Goal: Task Accomplishment & Management: Use online tool/utility

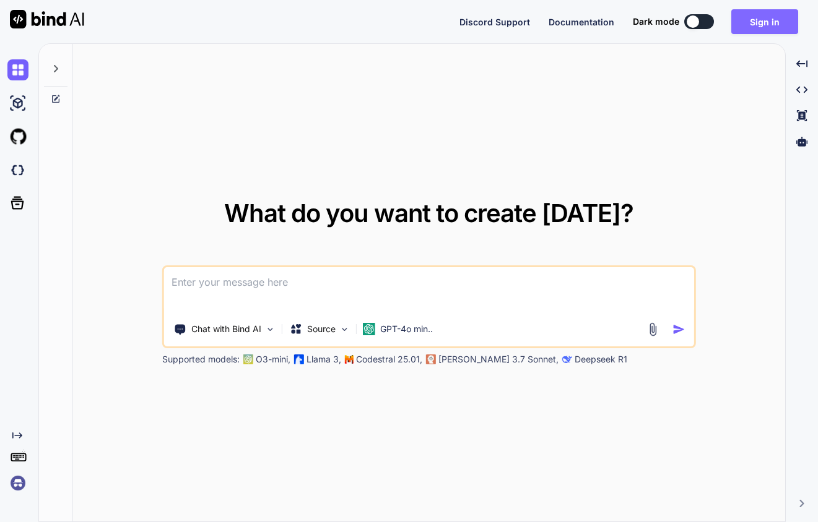
click at [756, 27] on button "Sign in" at bounding box center [764, 21] width 67 height 25
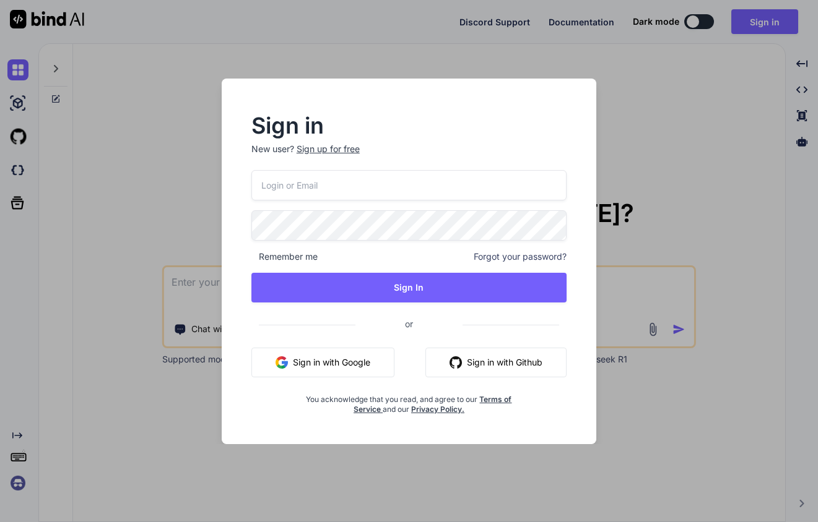
click at [347, 191] on input "email" at bounding box center [408, 185] width 315 height 30
click at [332, 150] on p "New user? Sign up for free" at bounding box center [408, 156] width 315 height 27
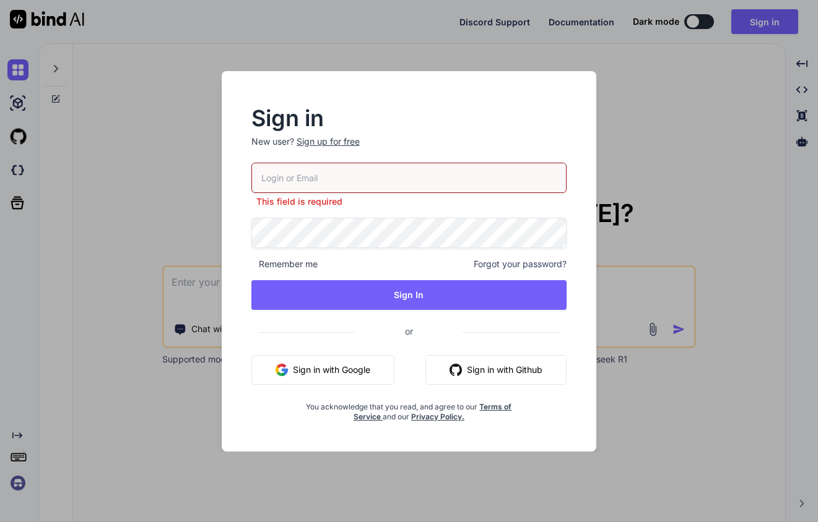
click at [299, 182] on input "email" at bounding box center [408, 178] width 315 height 30
type input "[EMAIL_ADDRESS]"
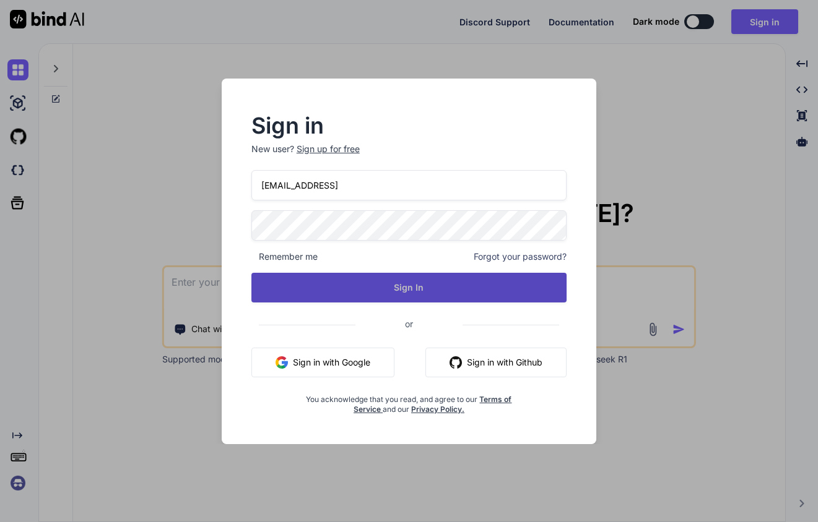
click at [398, 282] on button "Sign In" at bounding box center [408, 288] width 315 height 30
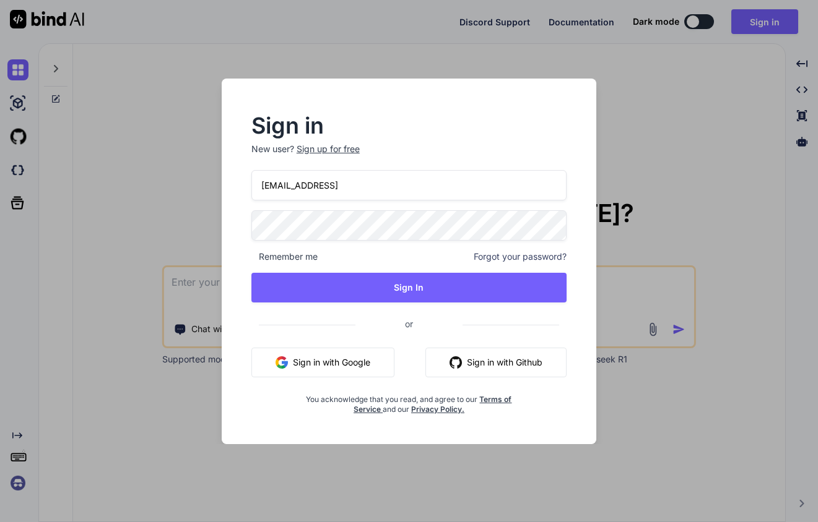
click at [321, 147] on div "Sign up for free" at bounding box center [327, 149] width 63 height 12
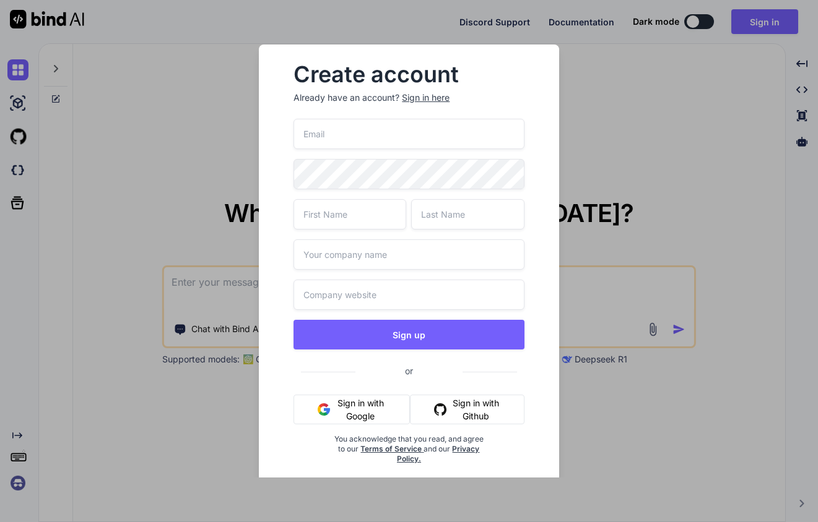
click at [351, 134] on input "email" at bounding box center [408, 134] width 230 height 30
type input "[EMAIL_ADDRESS]"
type input "Arash"
type input "Nejad"
type input "Happyteams Corporation"
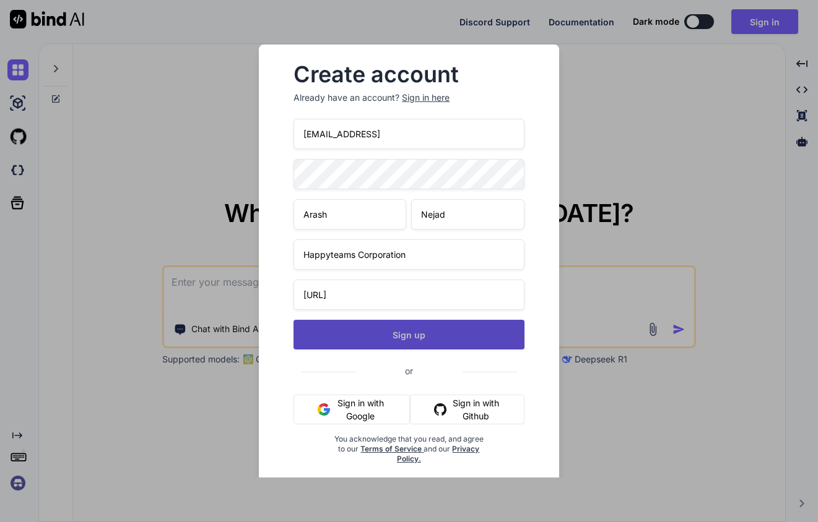
type input "happyteams.ai"
click at [398, 337] on button "Sign up" at bounding box center [408, 335] width 230 height 30
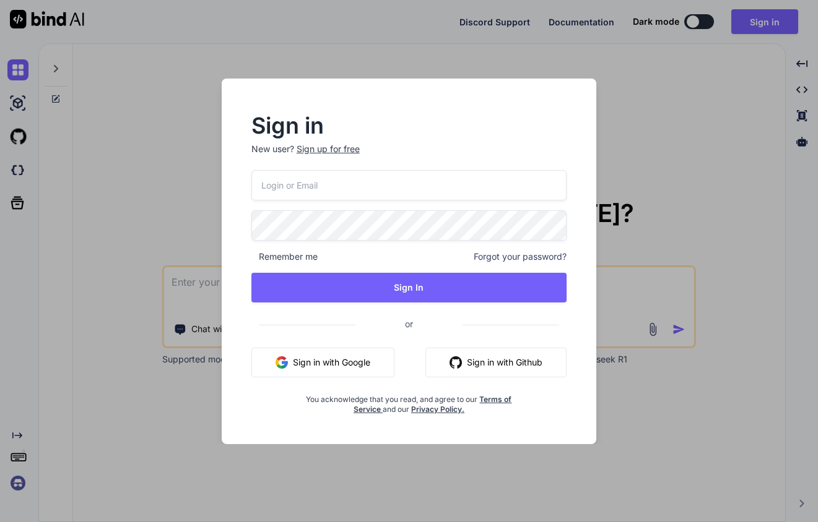
click at [312, 191] on input "email" at bounding box center [408, 185] width 315 height 30
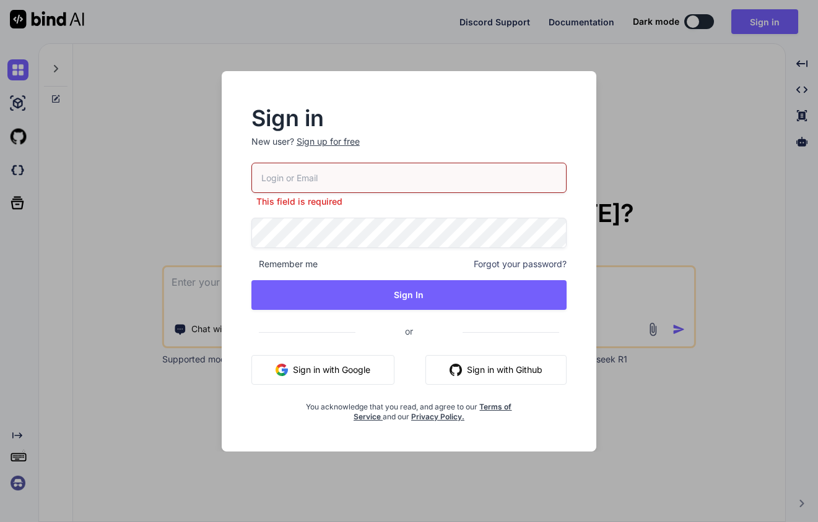
type input "[EMAIL_ADDRESS]"
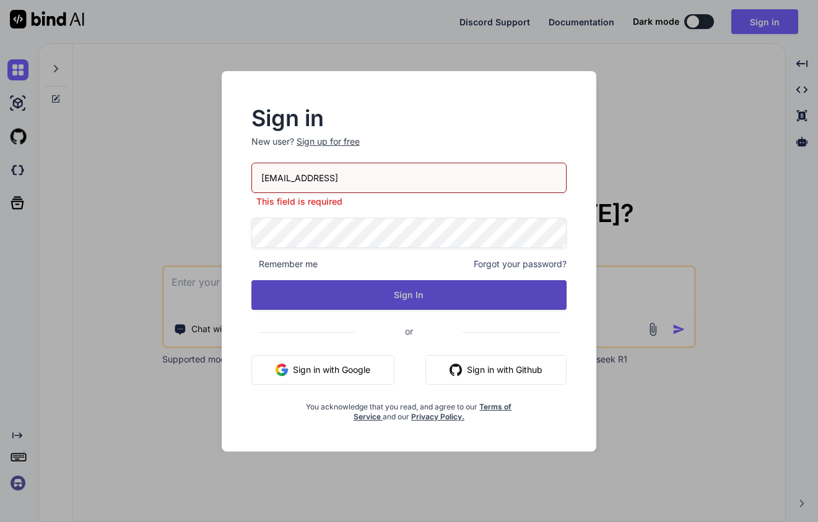
click at [391, 293] on button "Sign In" at bounding box center [408, 295] width 315 height 30
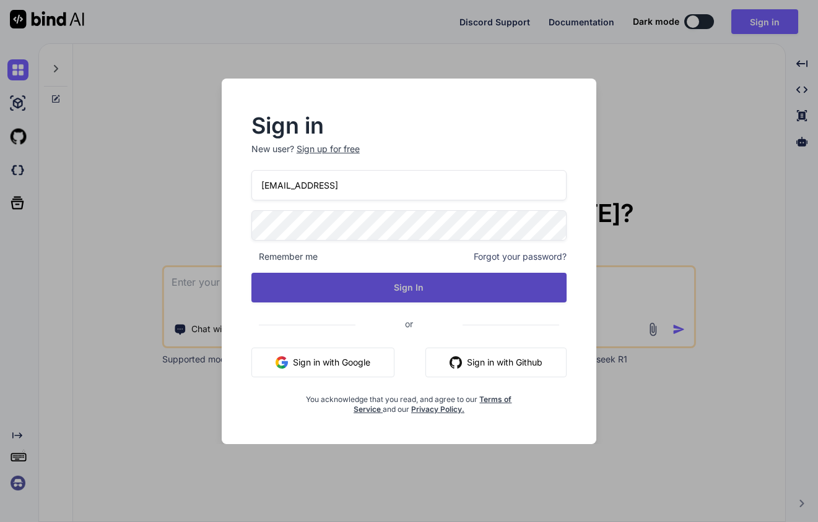
click at [391, 293] on button "Sign In" at bounding box center [408, 288] width 315 height 30
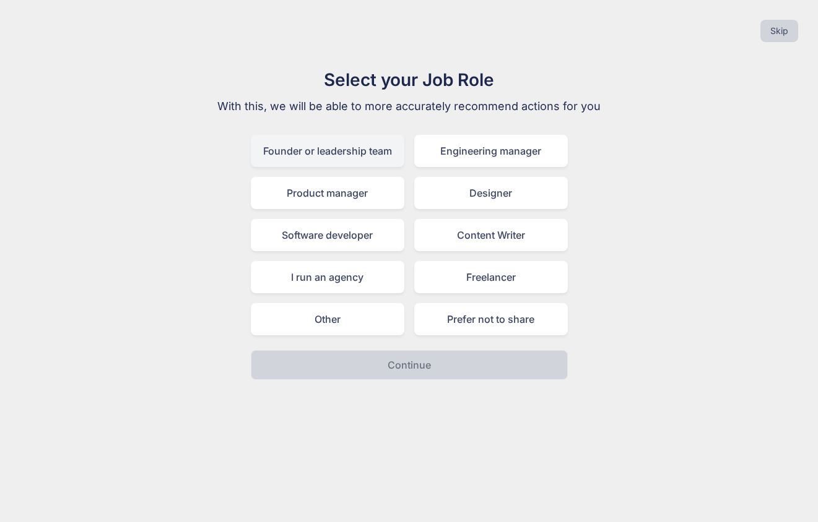
click at [345, 155] on div "Founder or leadership team" at bounding box center [327, 151] width 153 height 32
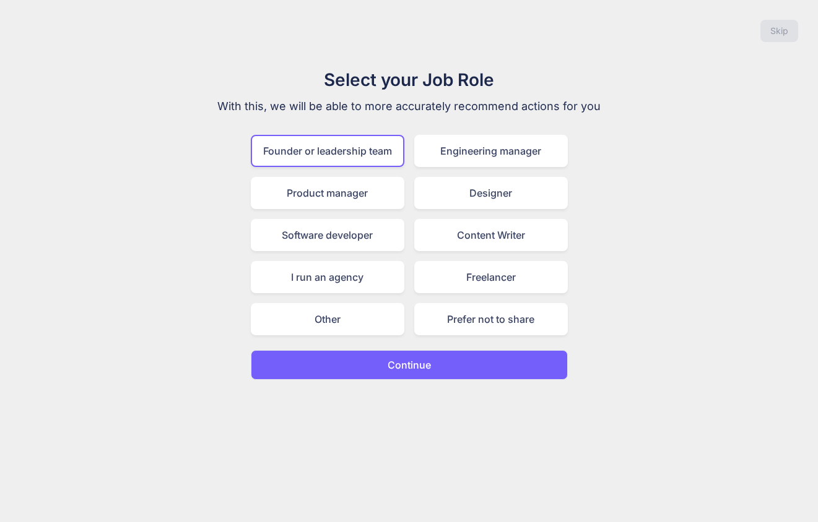
click at [387, 366] on p "Continue" at bounding box center [408, 365] width 43 height 15
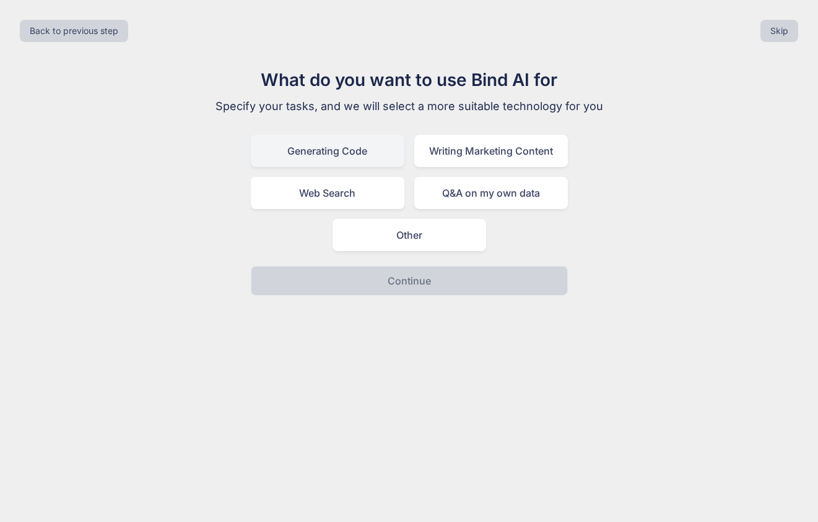
click at [336, 150] on div "Generating Code" at bounding box center [327, 151] width 153 height 32
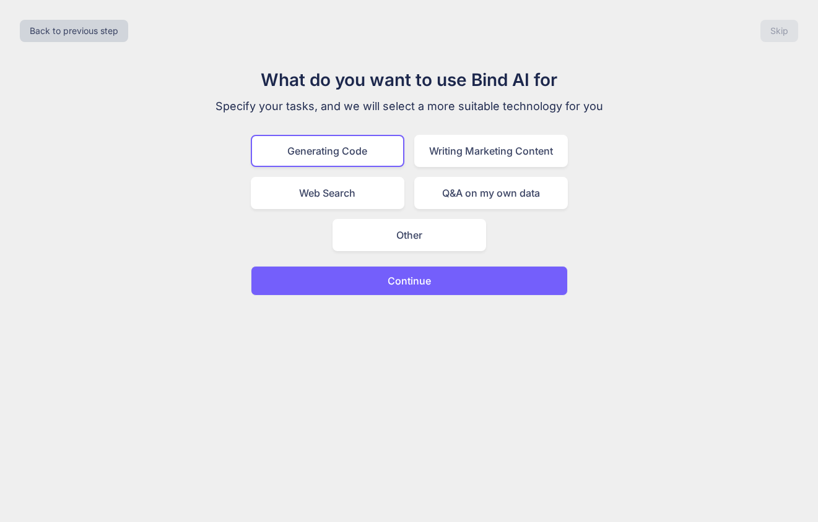
click at [373, 280] on button "Continue" at bounding box center [409, 281] width 317 height 30
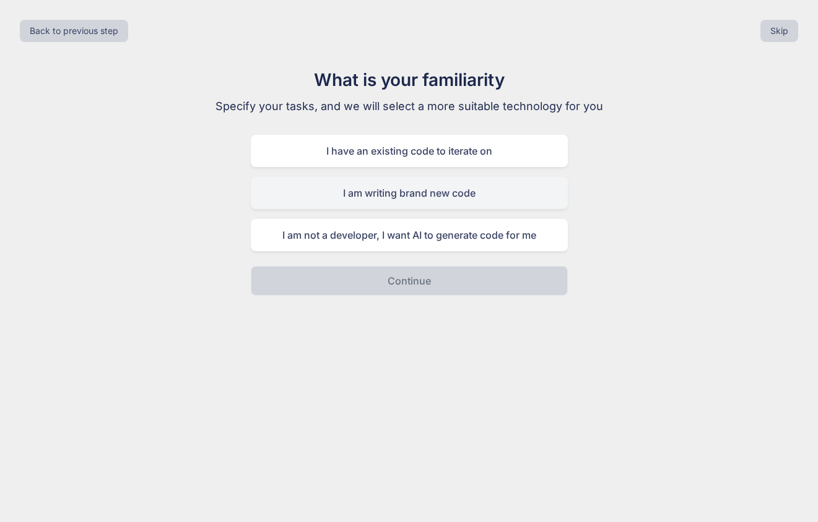
click at [387, 197] on div "I am writing brand new code" at bounding box center [409, 193] width 317 height 32
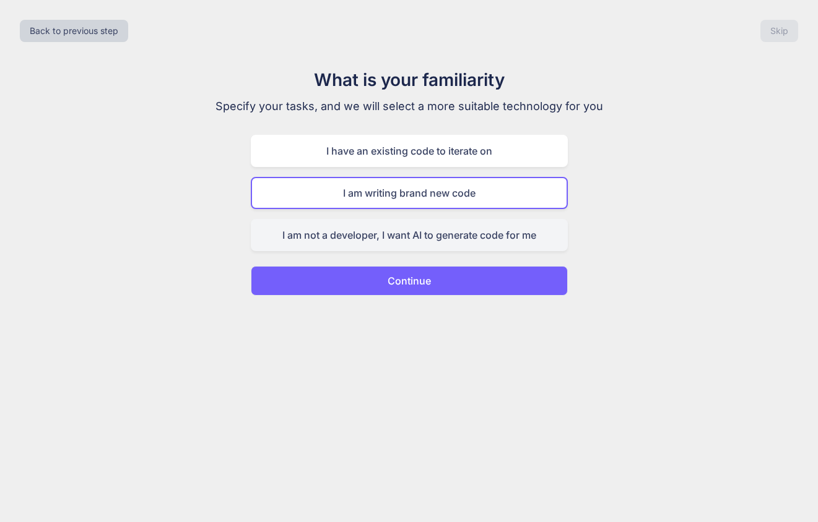
click at [385, 236] on div "I am not a developer, I want AI to generate code for me" at bounding box center [409, 235] width 317 height 32
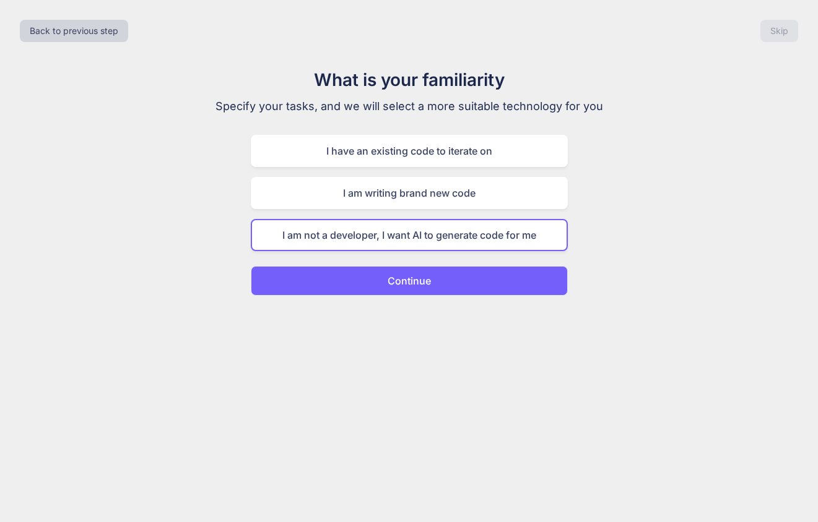
click at [397, 283] on p "Continue" at bounding box center [408, 281] width 43 height 15
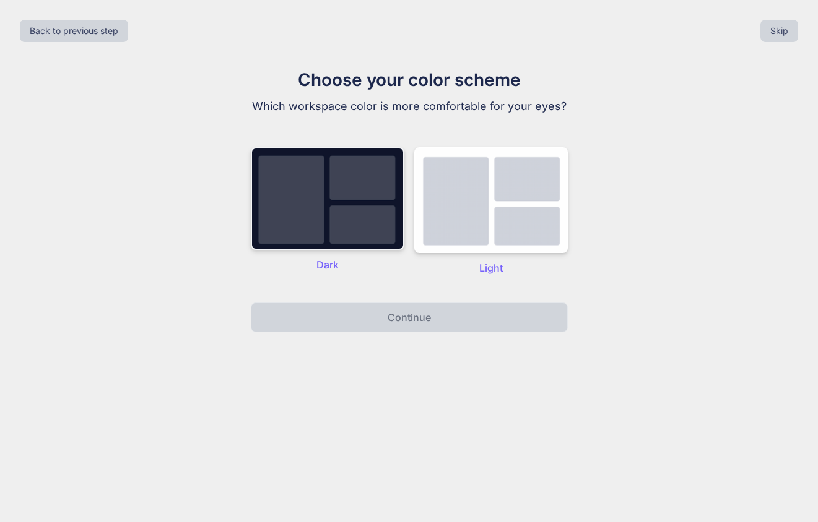
click at [358, 185] on img at bounding box center [327, 198] width 153 height 103
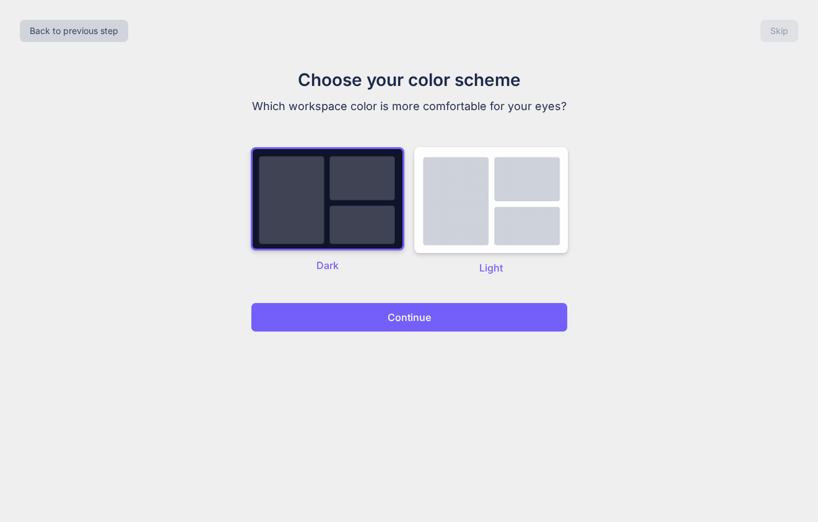
click at [377, 318] on button "Continue" at bounding box center [409, 318] width 317 height 30
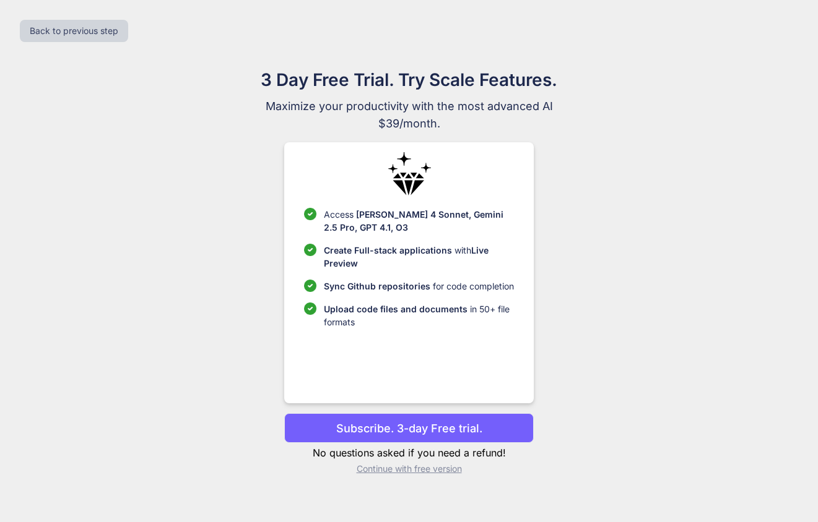
click at [392, 428] on p "Subscribe. 3-day Free trial." at bounding box center [409, 428] width 146 height 17
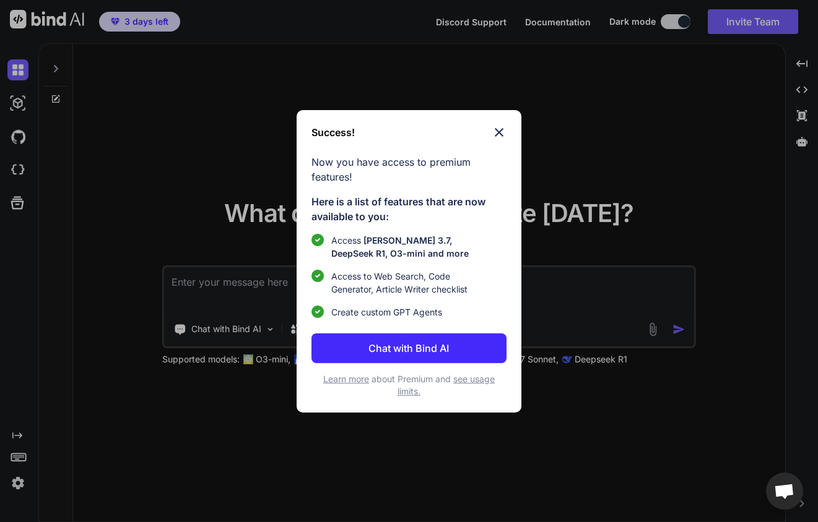
click at [413, 346] on p "Chat with Bind AI" at bounding box center [408, 348] width 80 height 15
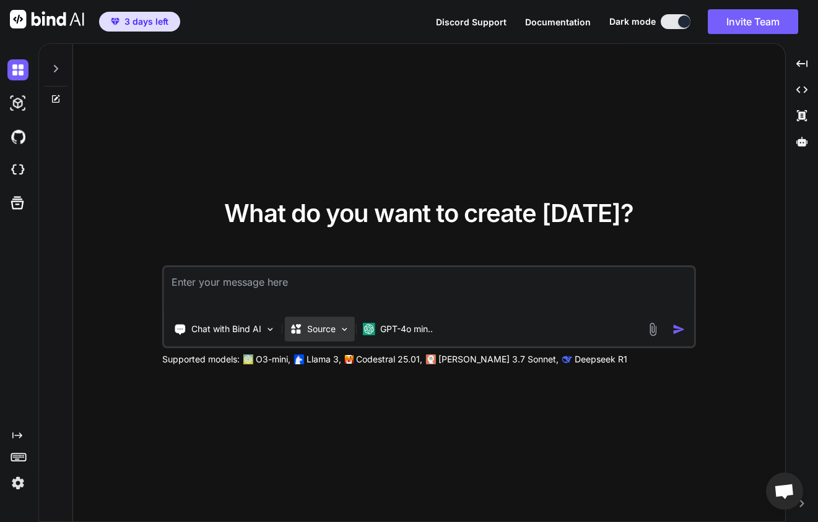
click at [342, 334] on img at bounding box center [344, 329] width 11 height 11
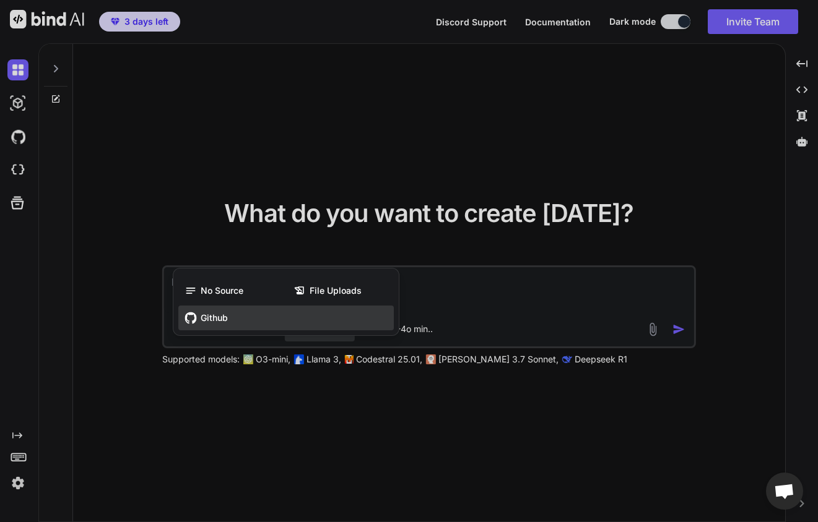
click at [223, 319] on span "Github" at bounding box center [214, 318] width 27 height 12
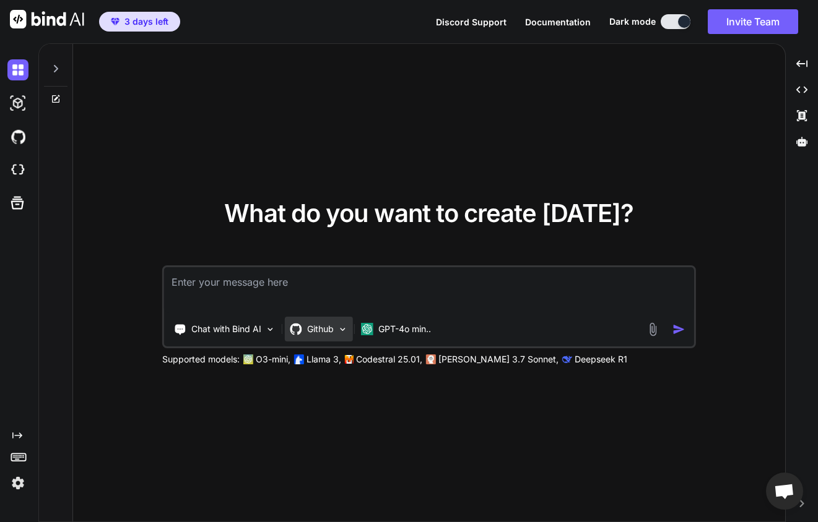
click at [327, 325] on p "Github" at bounding box center [320, 329] width 27 height 12
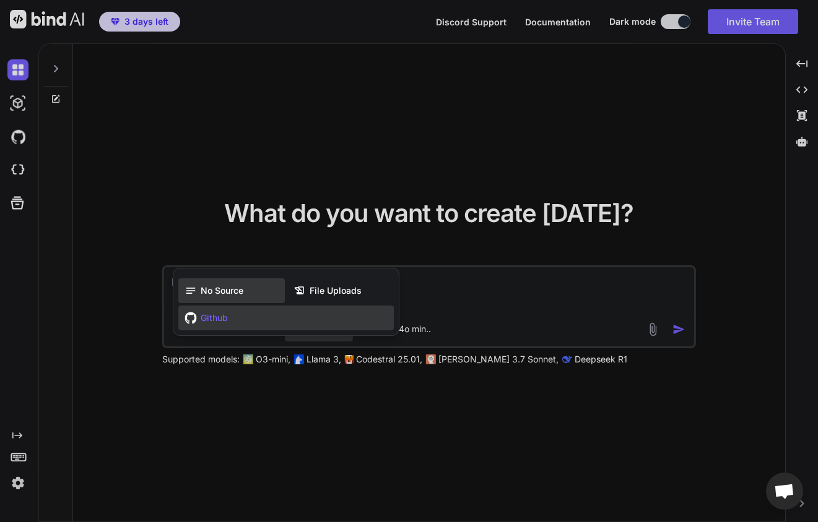
click at [220, 291] on span "No Source" at bounding box center [222, 291] width 43 height 12
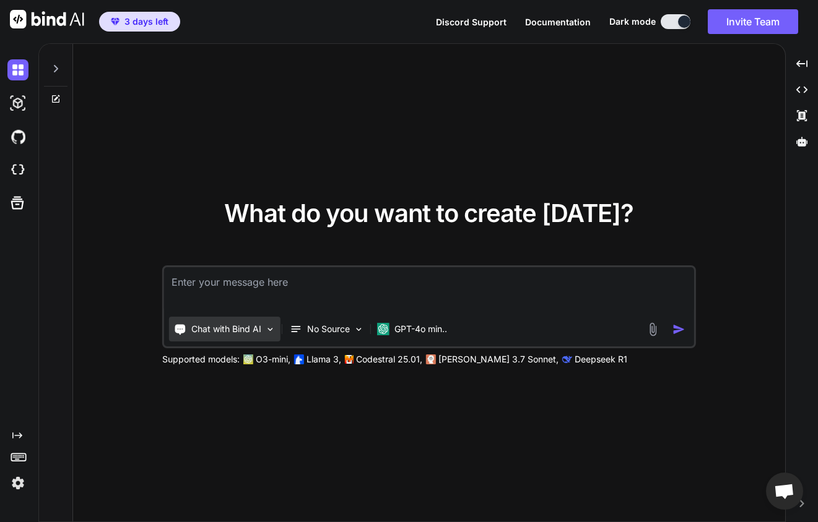
click at [269, 325] on img at bounding box center [270, 329] width 11 height 11
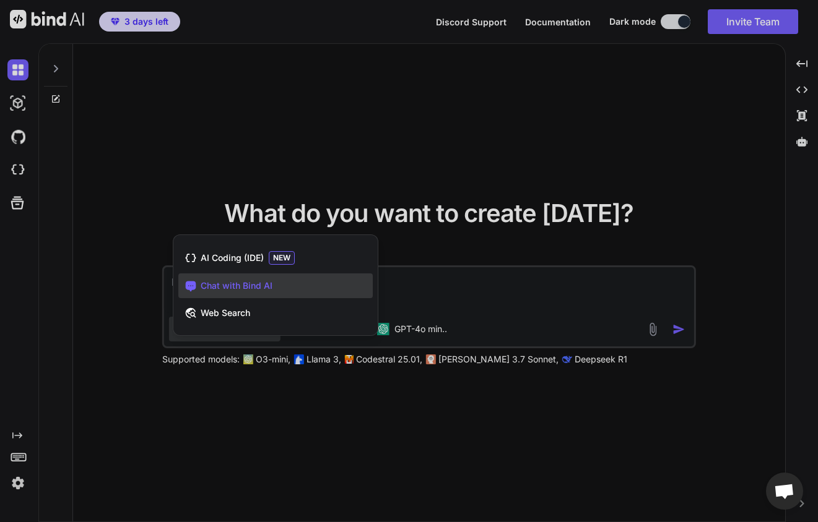
click at [467, 266] on div at bounding box center [409, 261] width 818 height 522
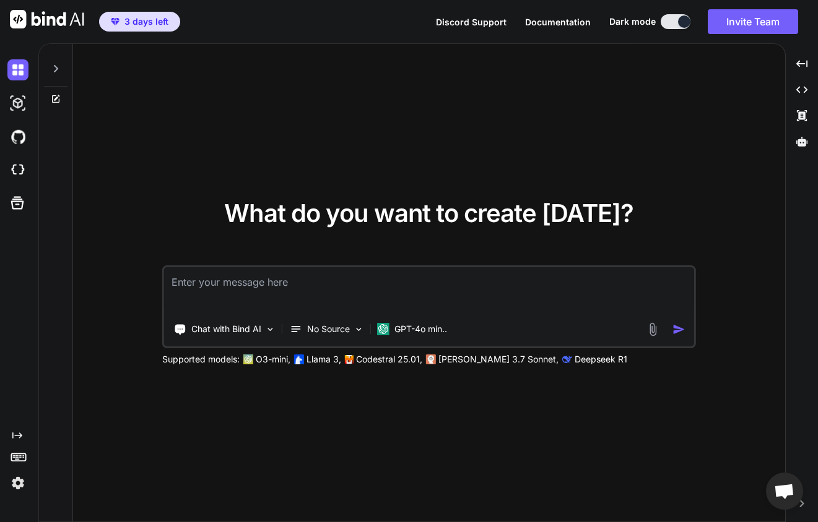
click at [16, 485] on img at bounding box center [17, 483] width 21 height 21
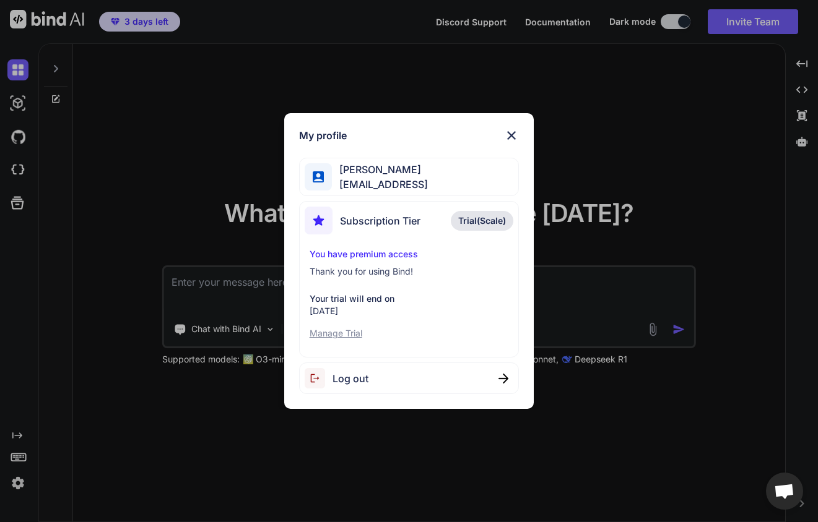
click at [513, 132] on img at bounding box center [511, 135] width 15 height 15
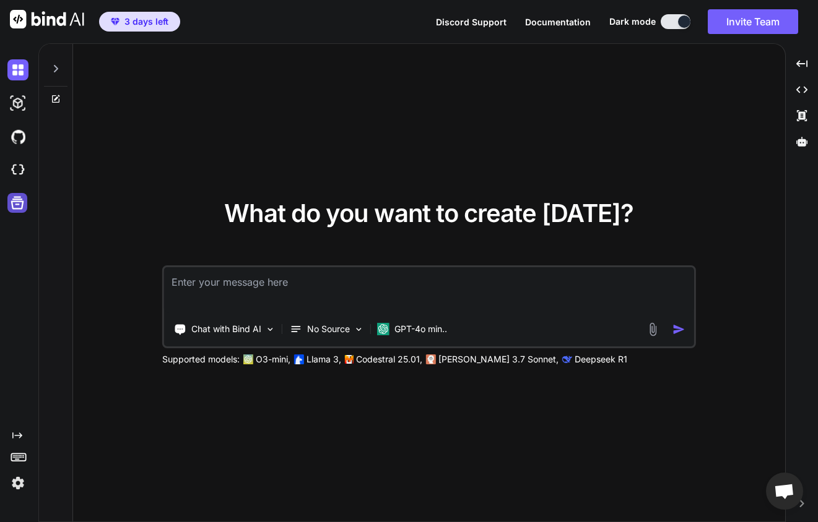
click at [14, 207] on icon at bounding box center [17, 202] width 17 height 17
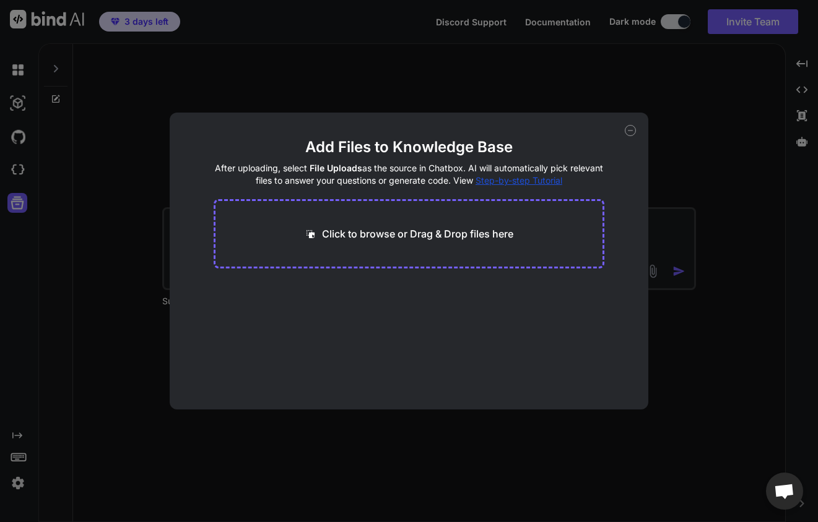
click at [633, 130] on icon at bounding box center [629, 130] width 11 height 11
type textarea "x"
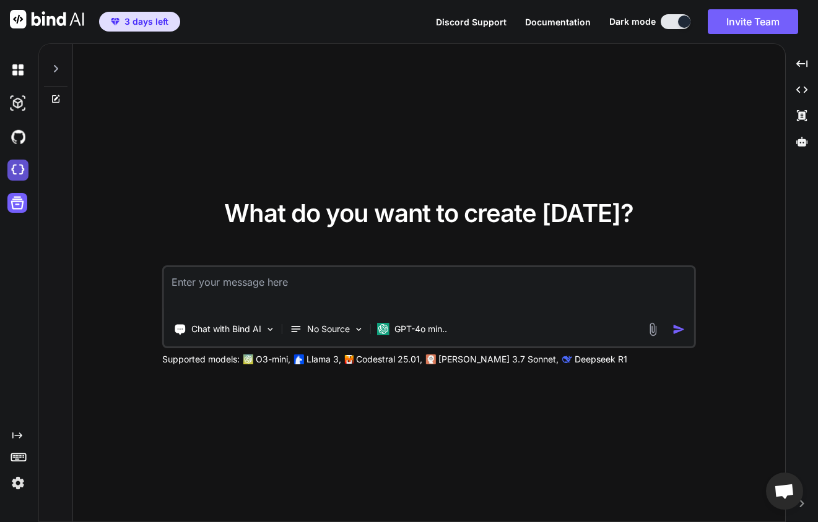
click at [14, 171] on img at bounding box center [17, 170] width 21 height 21
click at [332, 323] on p "No Source" at bounding box center [328, 329] width 43 height 12
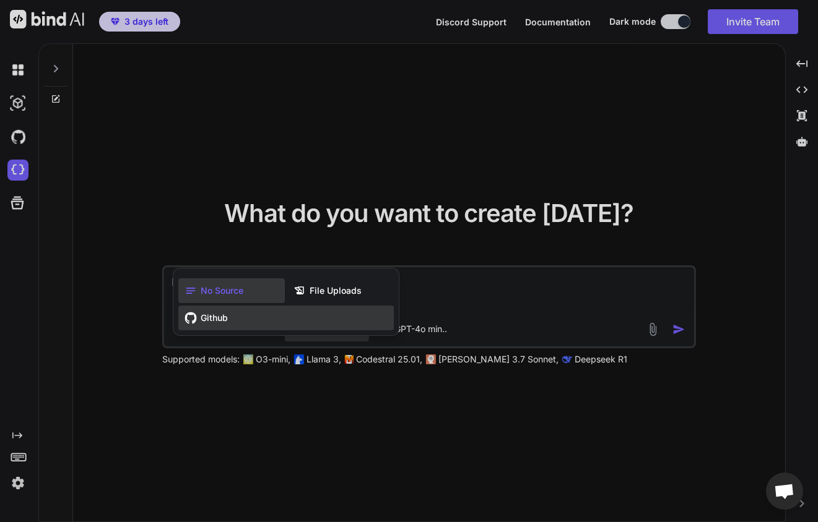
click at [214, 322] on span "Github" at bounding box center [214, 318] width 27 height 12
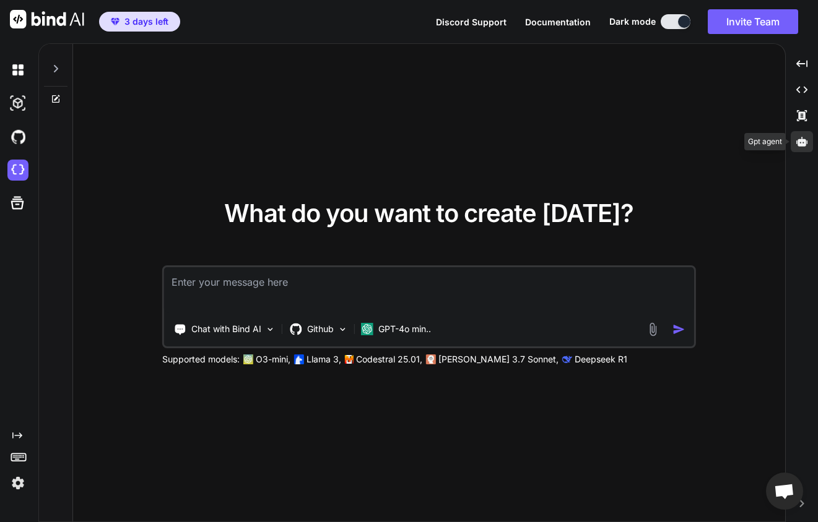
click at [804, 135] on div at bounding box center [801, 141] width 22 height 21
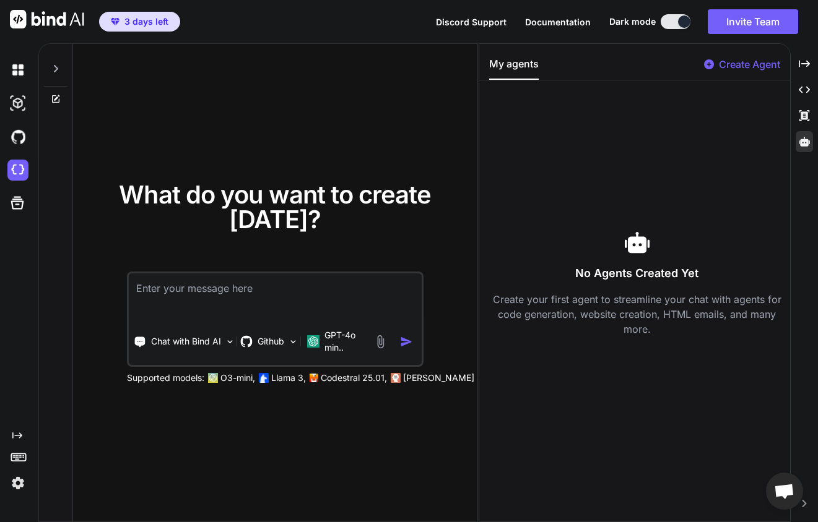
click at [662, 417] on div "No Agents Created Yet Create your first agent to streamline your chat with agen…" at bounding box center [637, 283] width 296 height 386
click at [733, 65] on p "Create Agent" at bounding box center [749, 64] width 61 height 15
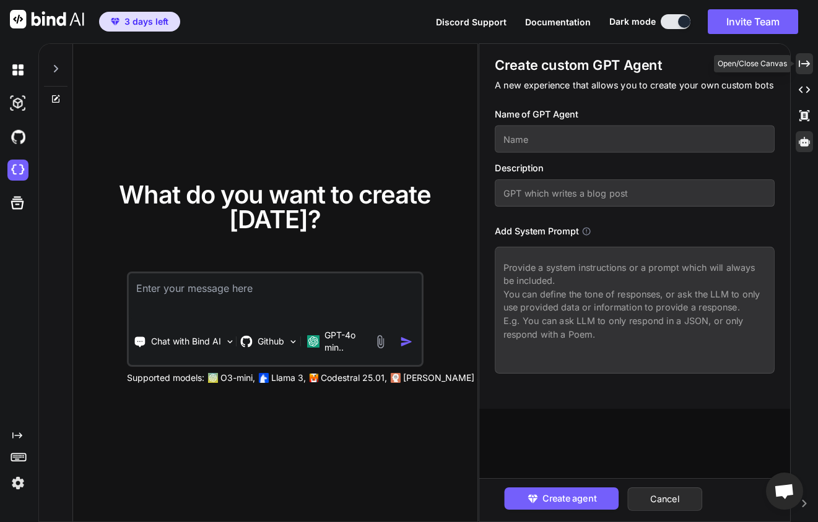
click at [802, 62] on icon "Created with Pixso." at bounding box center [803, 63] width 11 height 11
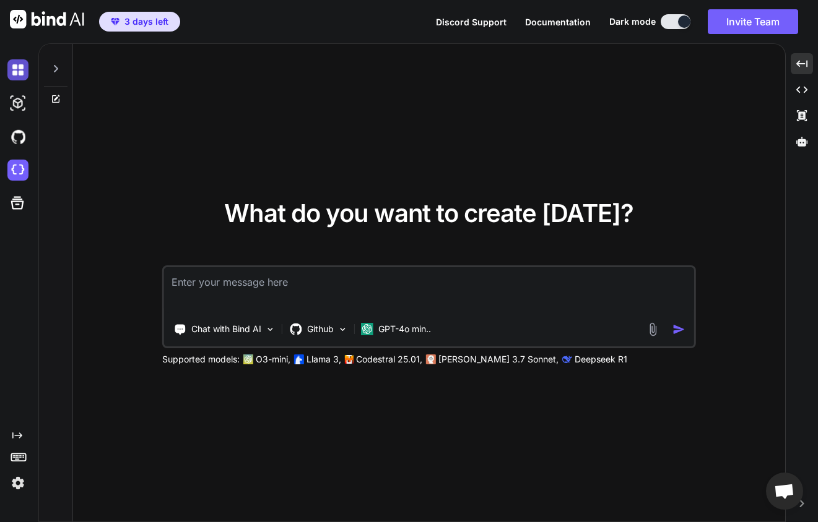
click at [20, 71] on img at bounding box center [17, 69] width 21 height 21
click at [17, 20] on img at bounding box center [47, 19] width 74 height 19
click at [17, 459] on rect at bounding box center [17, 459] width 4 height 1
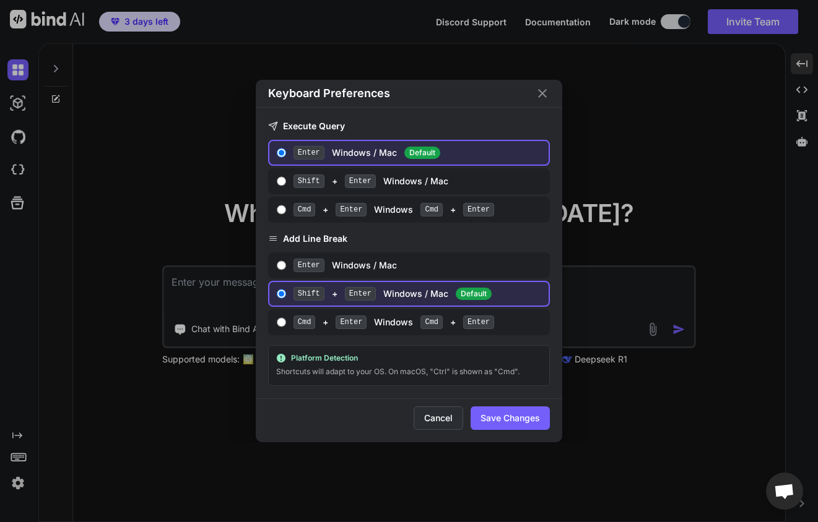
click at [436, 417] on button "Cancel" at bounding box center [438, 419] width 50 height 24
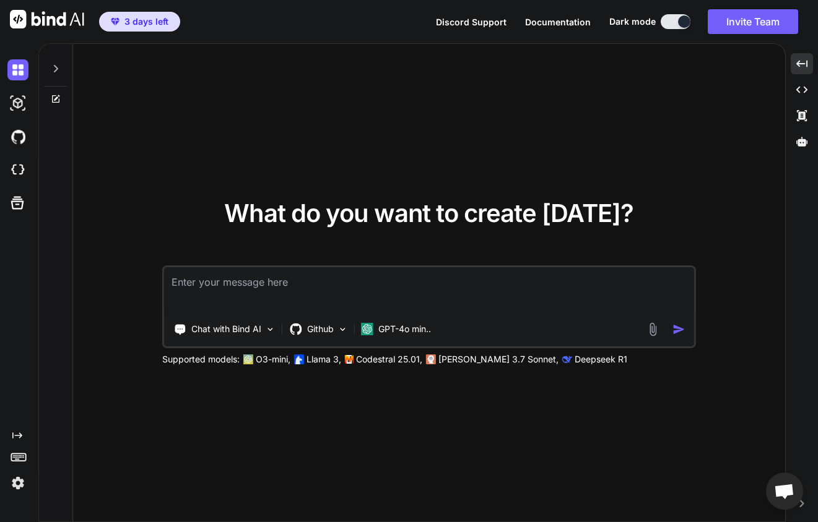
click at [786, 493] on span "Open chat" at bounding box center [784, 492] width 20 height 17
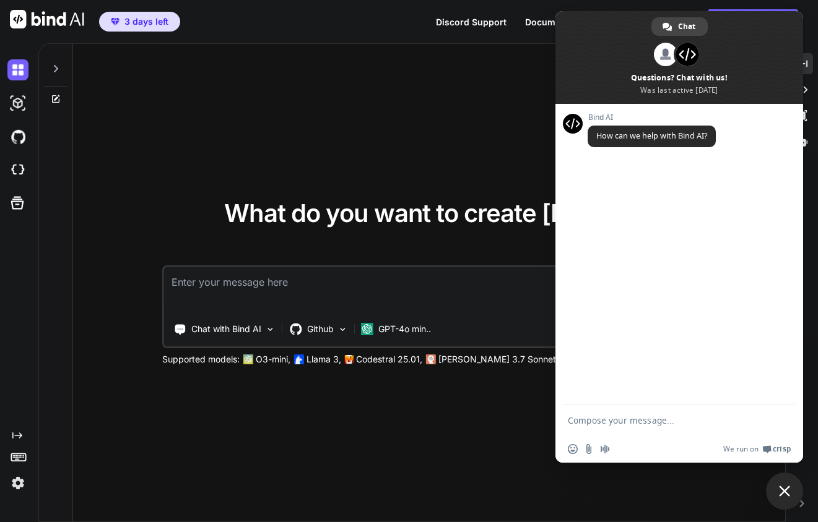
click at [780, 483] on span "Close chat" at bounding box center [784, 491] width 37 height 37
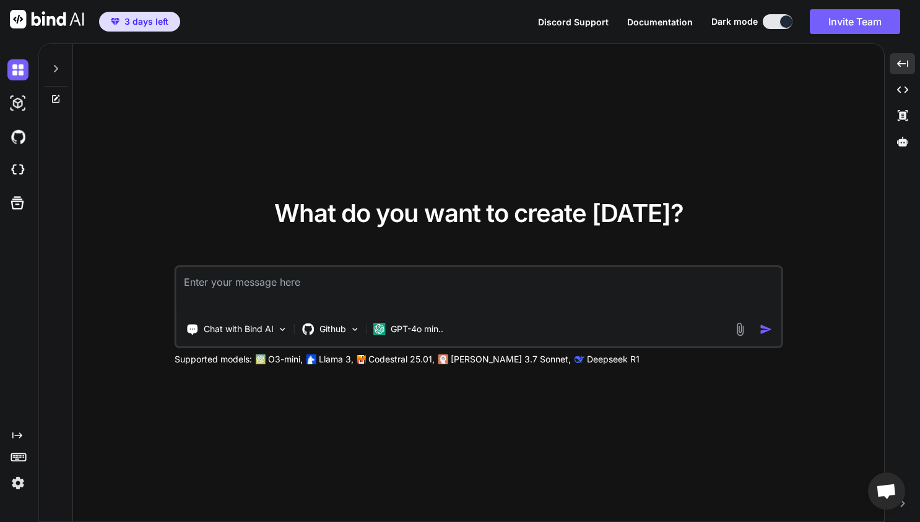
click at [574, 361] on img at bounding box center [579, 360] width 10 height 10
click at [276, 332] on div "Chat with Bind AI" at bounding box center [236, 329] width 111 height 25
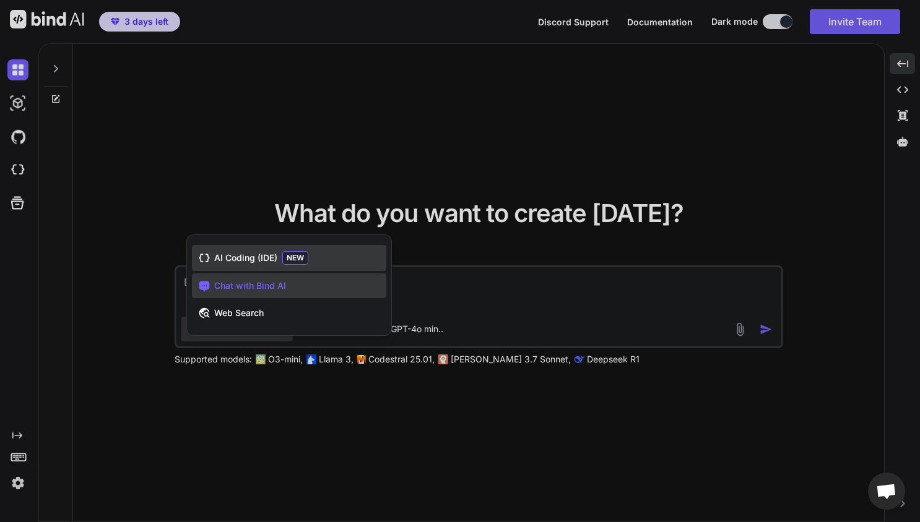
click at [274, 262] on span "AI Coding (IDE)" at bounding box center [245, 258] width 63 height 12
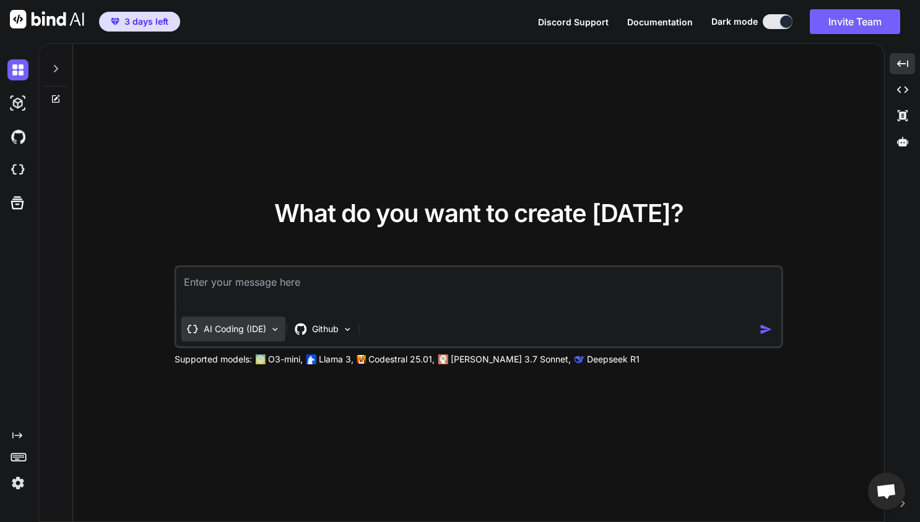
click at [262, 334] on p "AI Coding (IDE)" at bounding box center [235, 329] width 63 height 12
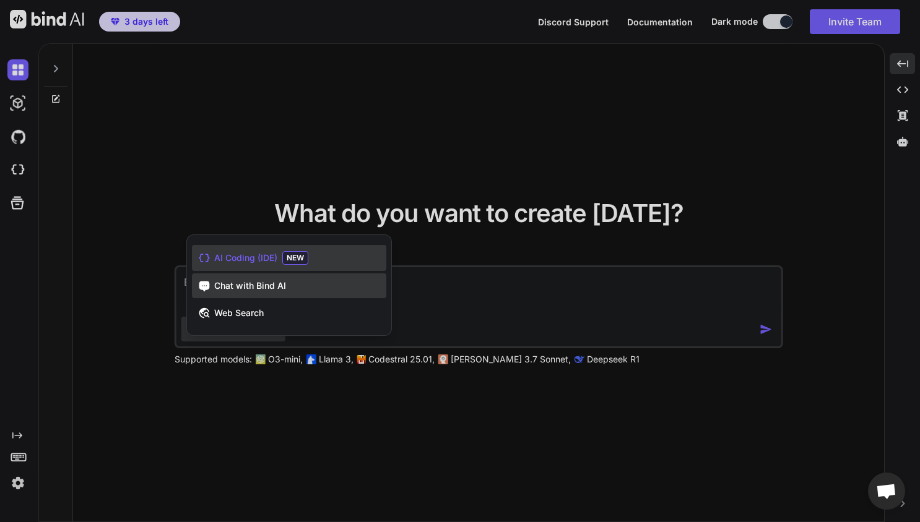
click at [267, 287] on span "Chat with Bind AI" at bounding box center [250, 286] width 72 height 12
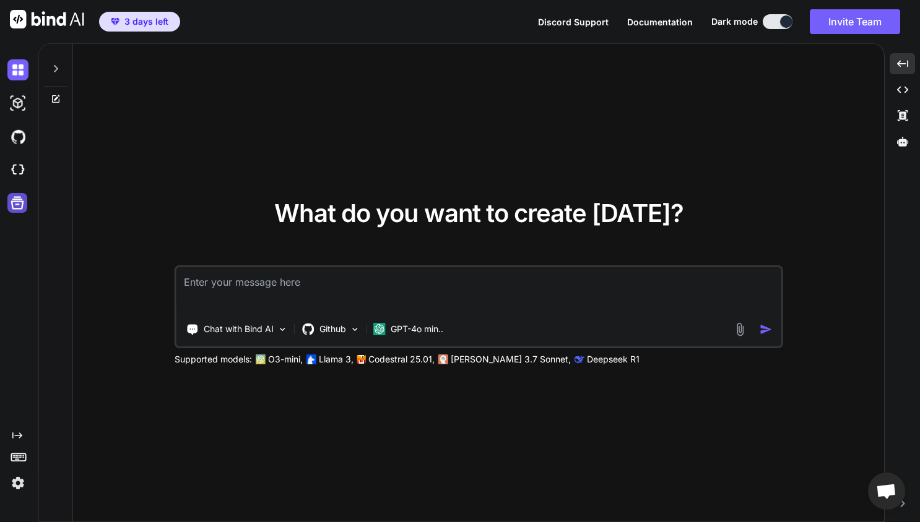
click at [20, 203] on icon at bounding box center [17, 202] width 17 height 17
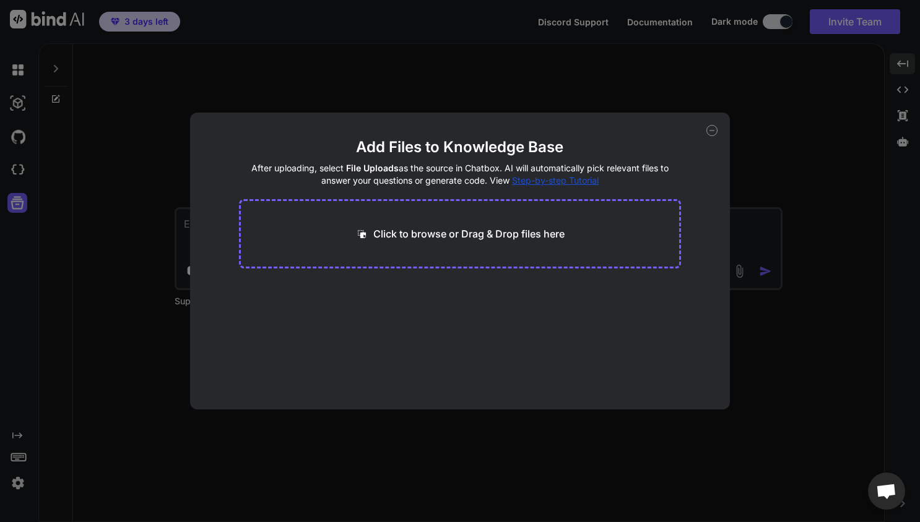
click at [713, 133] on icon at bounding box center [711, 130] width 11 height 11
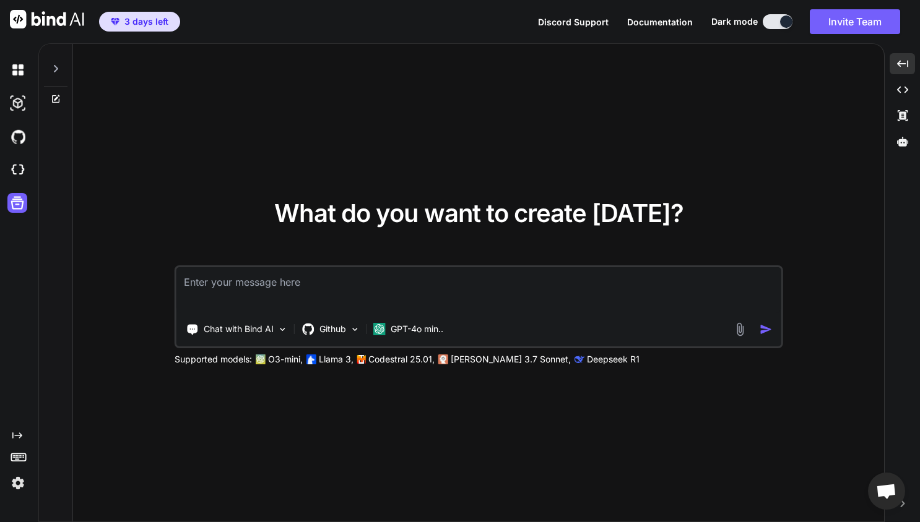
click at [55, 72] on icon at bounding box center [56, 69] width 10 height 10
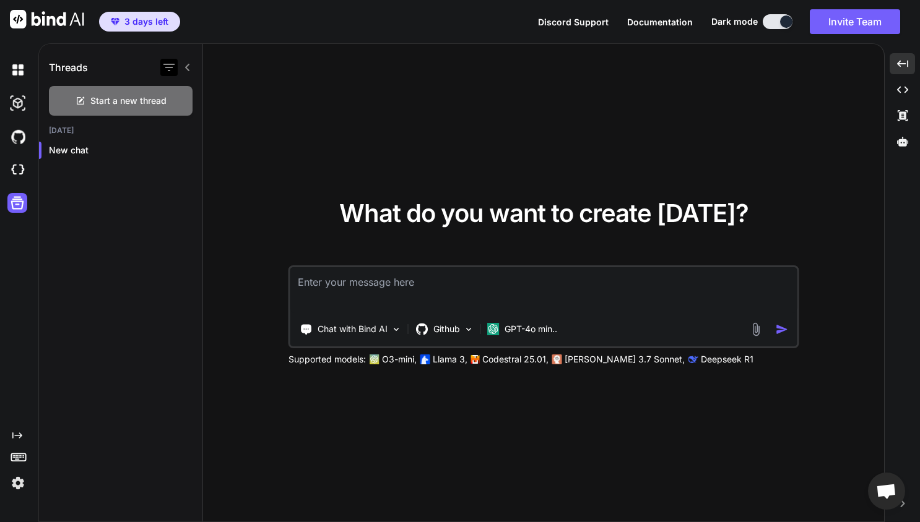
click at [173, 65] on icon "button" at bounding box center [169, 67] width 15 height 15
click at [16, 434] on icon "Created with Pixso." at bounding box center [17, 436] width 10 height 10
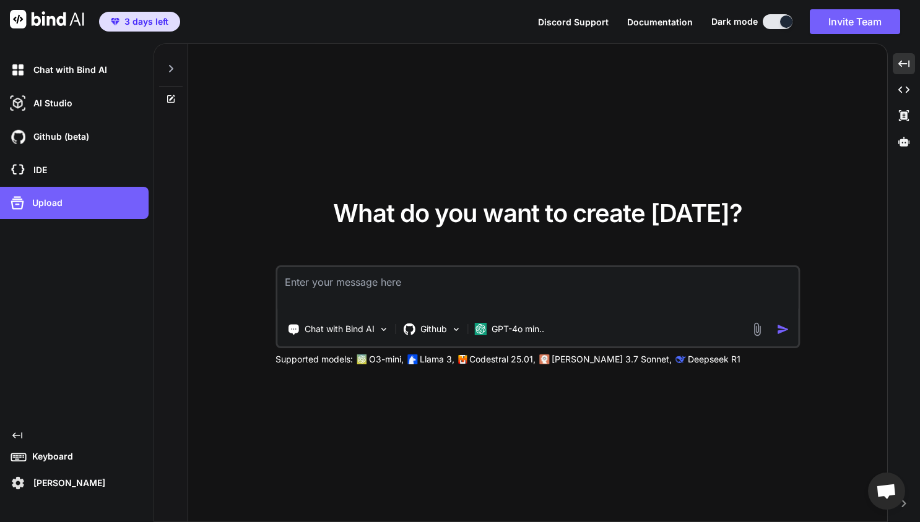
click at [16, 434] on icon "Created with Pixso." at bounding box center [17, 436] width 10 height 10
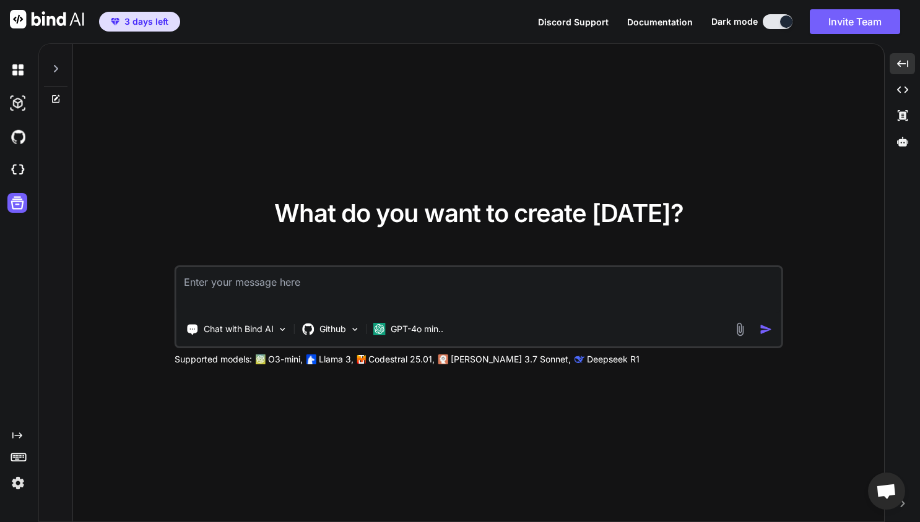
click at [16, 434] on icon "Created with Pixso." at bounding box center [17, 436] width 10 height 10
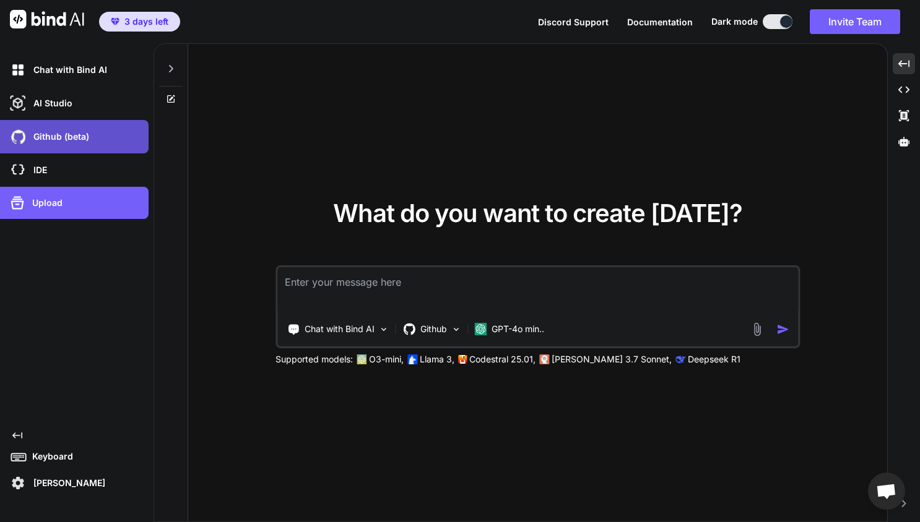
click at [59, 141] on p "Github (beta)" at bounding box center [58, 137] width 61 height 12
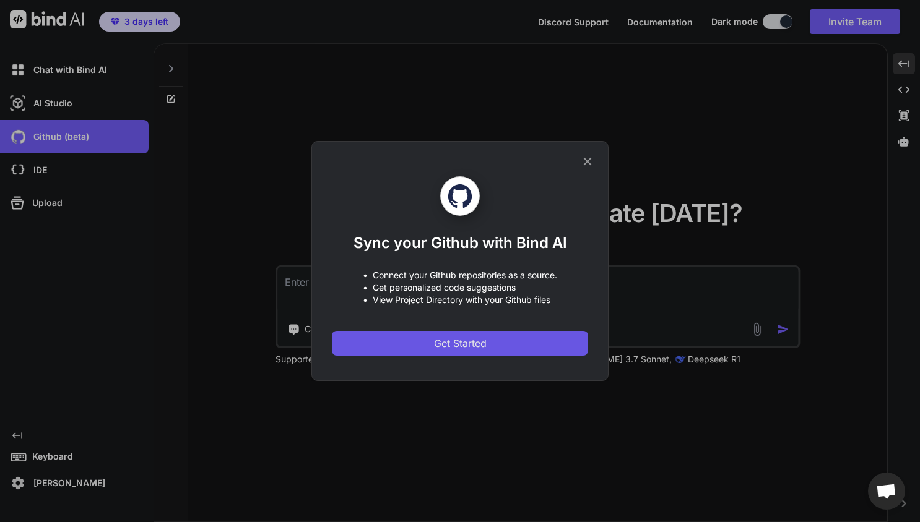
click at [446, 348] on span "Get Started" at bounding box center [460, 343] width 53 height 15
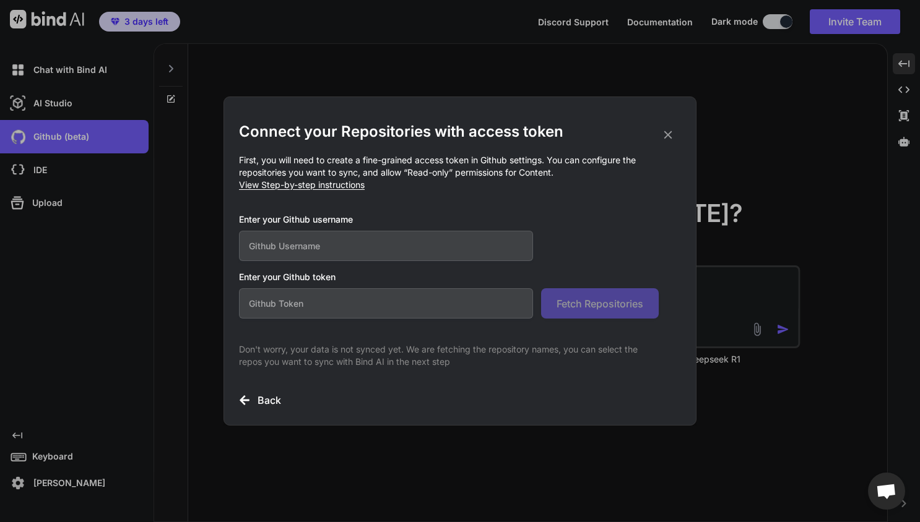
click at [309, 245] on input "text" at bounding box center [386, 246] width 294 height 30
click at [817, 491] on span "Open chat" at bounding box center [886, 492] width 20 height 17
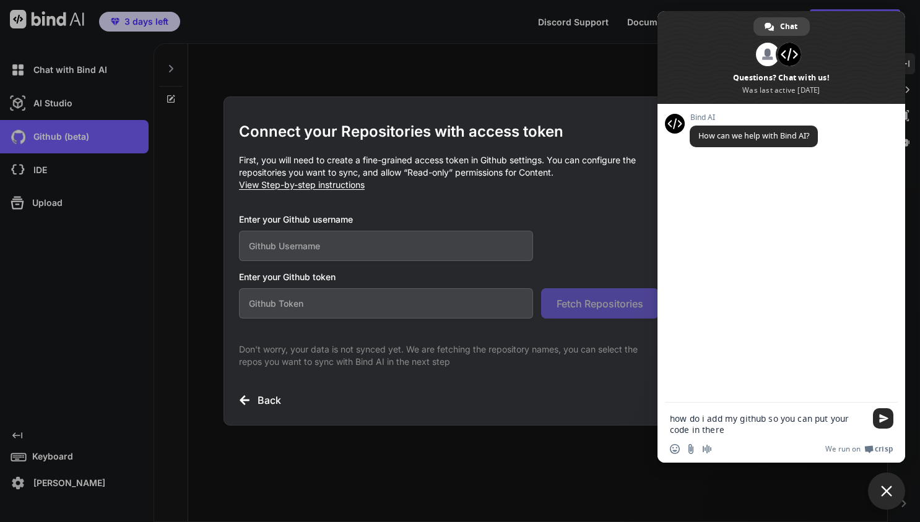
type textarea "how do i add my github so you can put your code in there?"
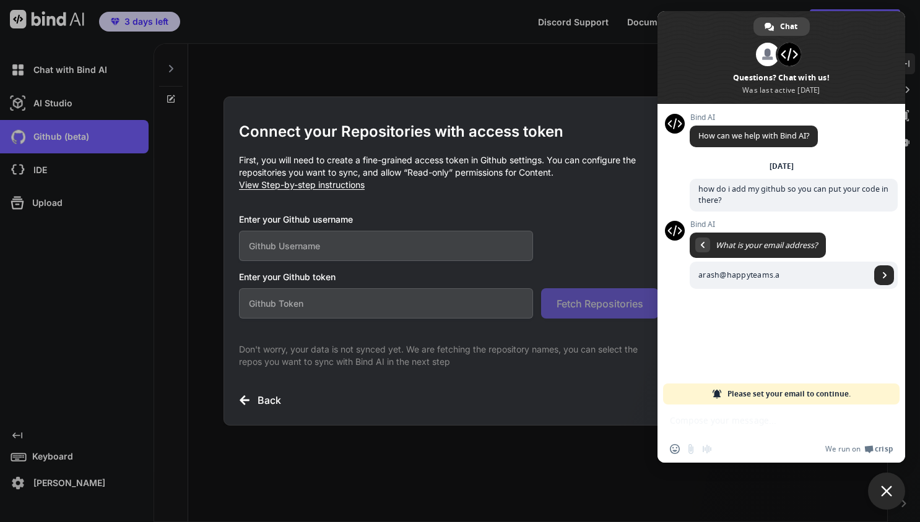
type input "[EMAIL_ADDRESS]"
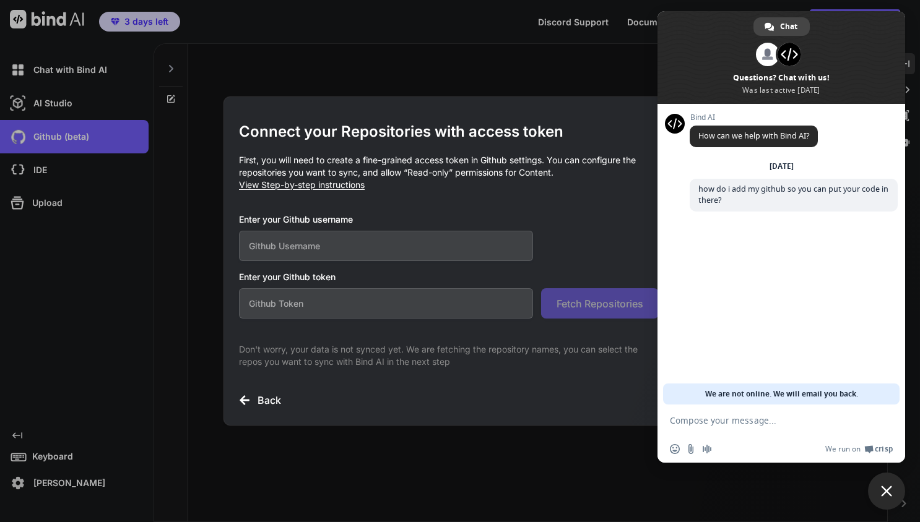
click at [817, 489] on span "Close chat" at bounding box center [886, 491] width 11 height 11
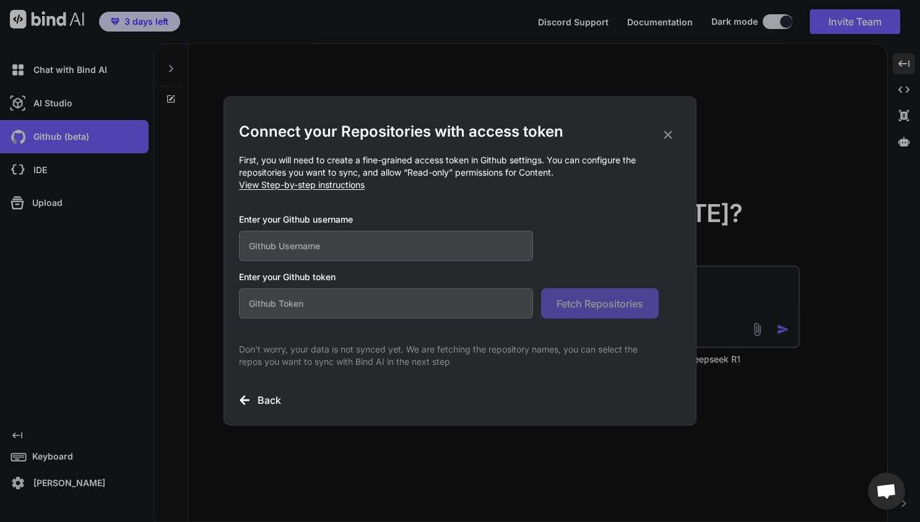
click at [321, 186] on span "View Step-by-step instructions" at bounding box center [302, 184] width 126 height 11
click at [66, 66] on div "Connect your Repositories with access token First, you will need to create a fi…" at bounding box center [460, 261] width 920 height 522
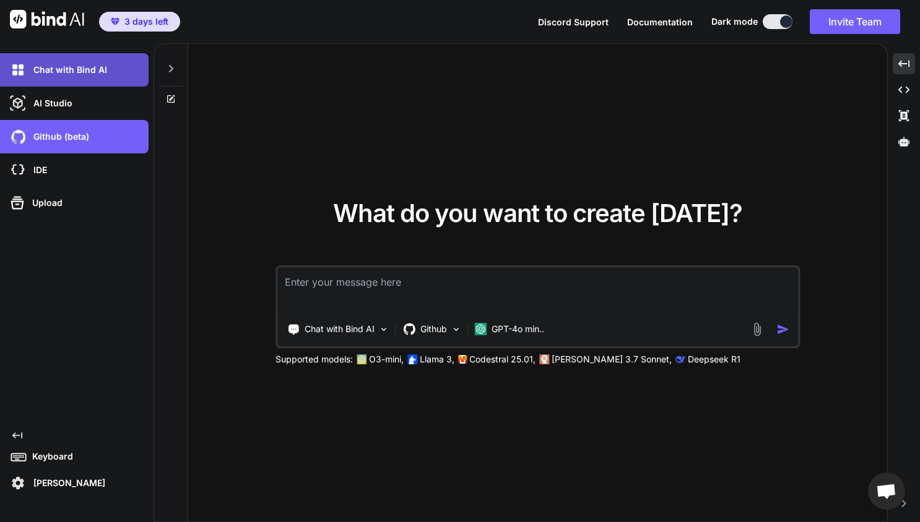
click at [71, 71] on p "Chat with Bind AI" at bounding box center [67, 70] width 79 height 12
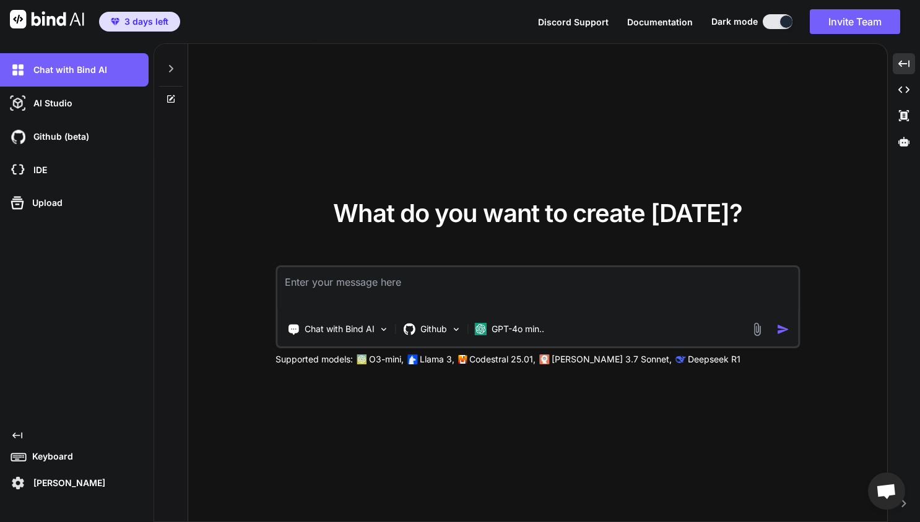
click at [321, 291] on textarea at bounding box center [537, 290] width 521 height 46
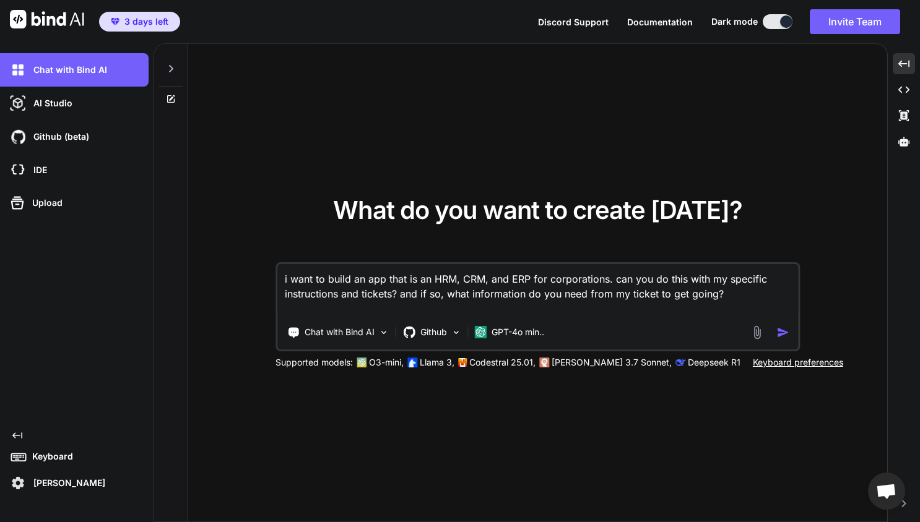
type textarea "i want to build an app that is an HRM, CRM, and ERP for corporations. can you d…"
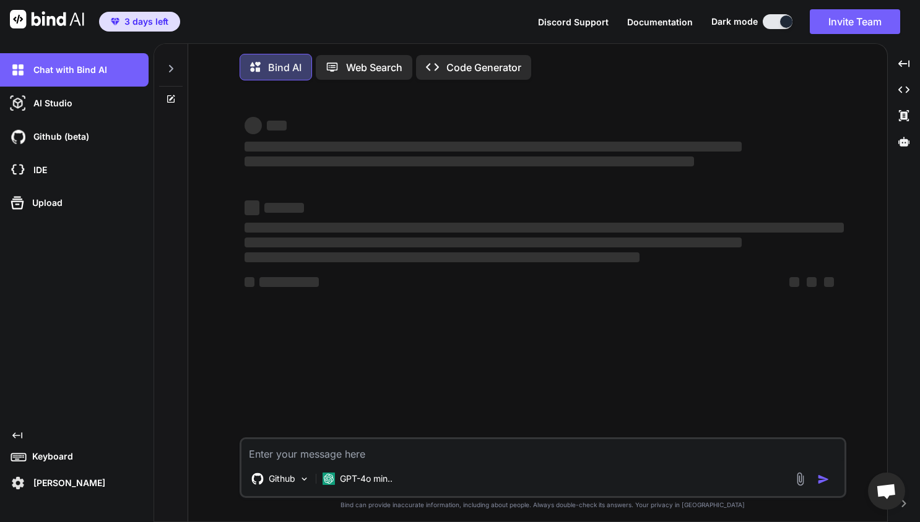
scroll to position [6, 0]
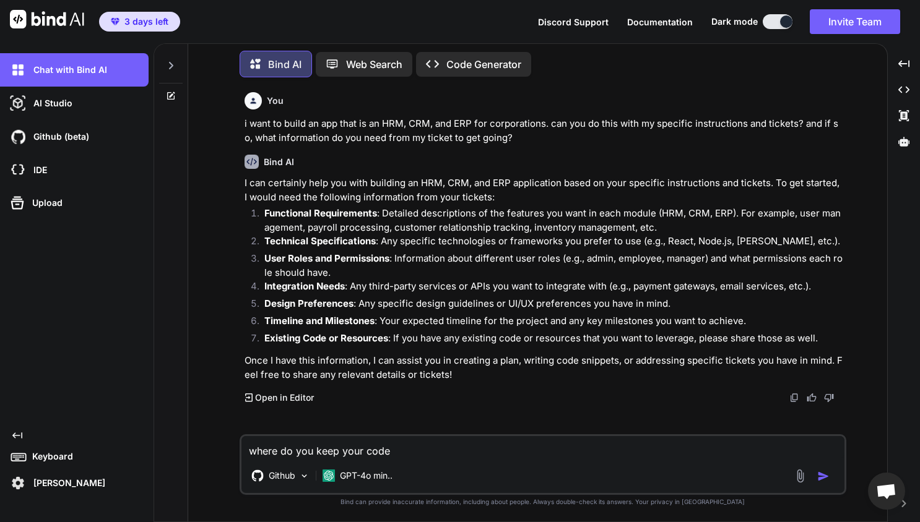
type textarea "where do you keep your code?"
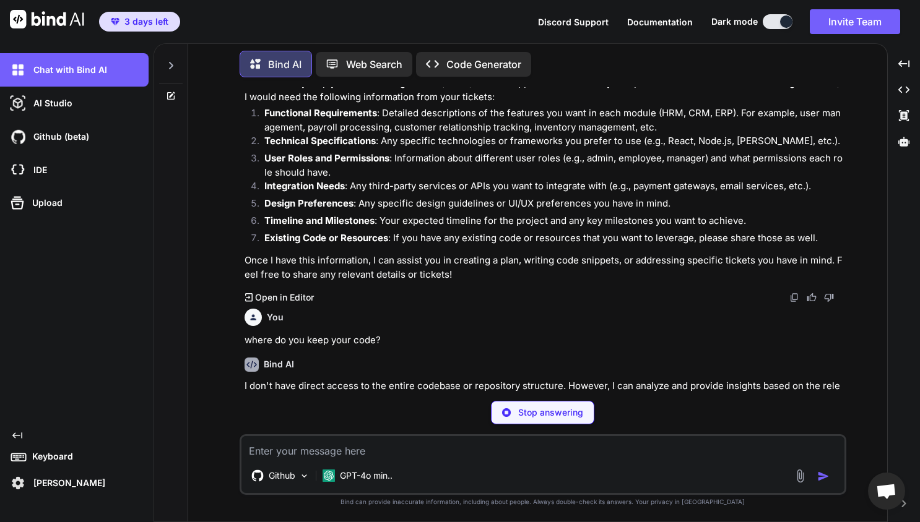
scroll to position [95, 0]
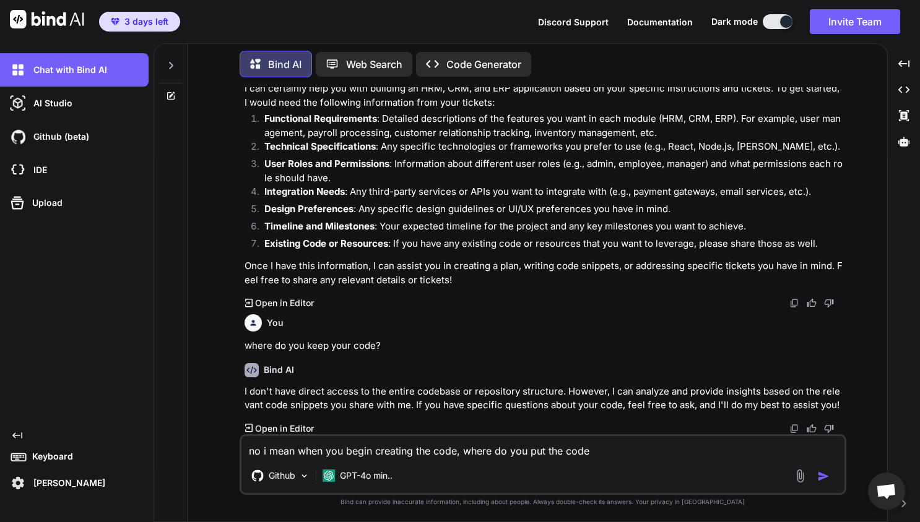
type textarea "no i mean when you begin creating the code, where do you put the code?"
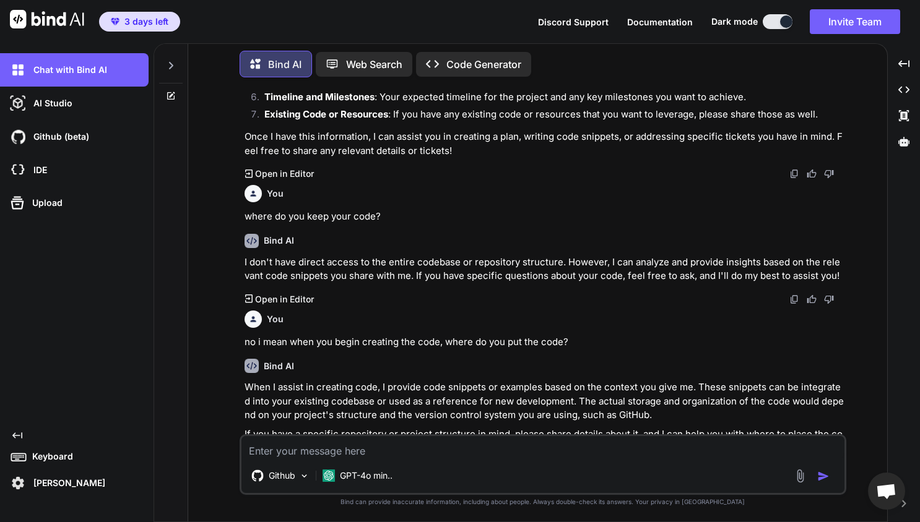
scroll to position [286, 0]
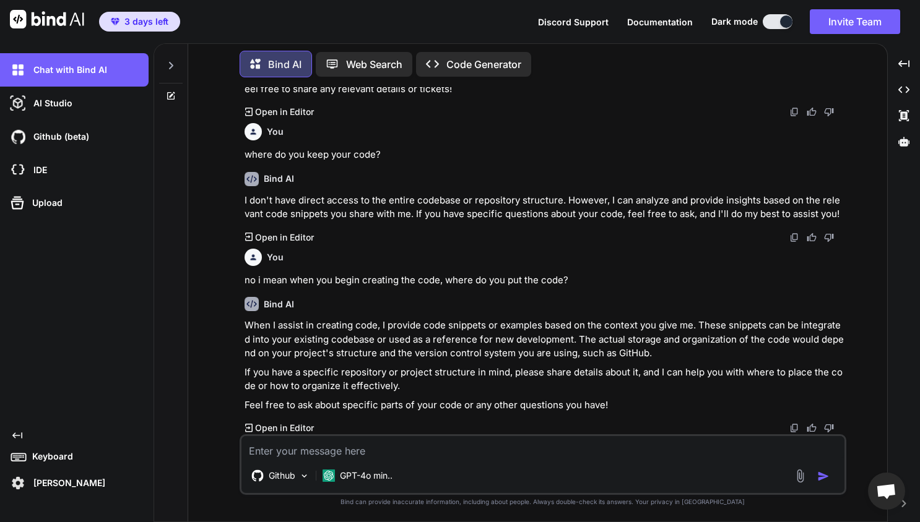
click at [293, 429] on p "Open in Editor" at bounding box center [284, 428] width 59 height 12
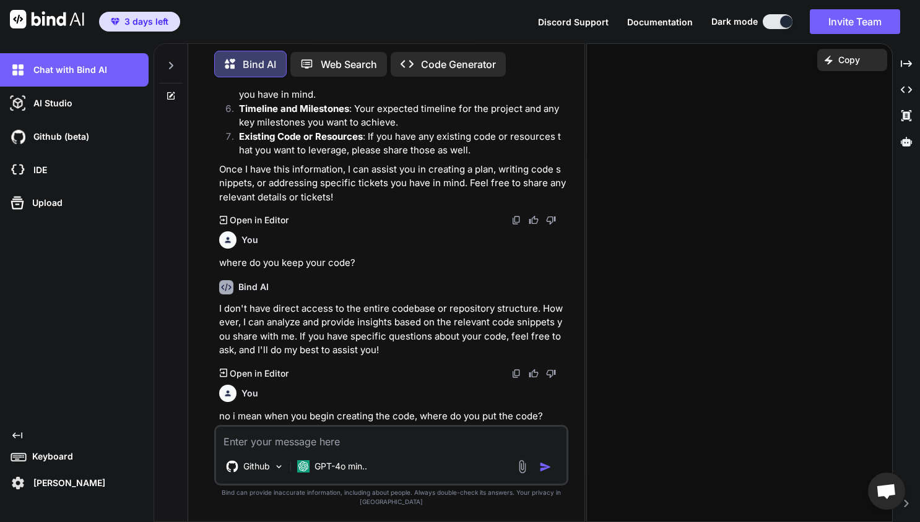
scroll to position [380, 0]
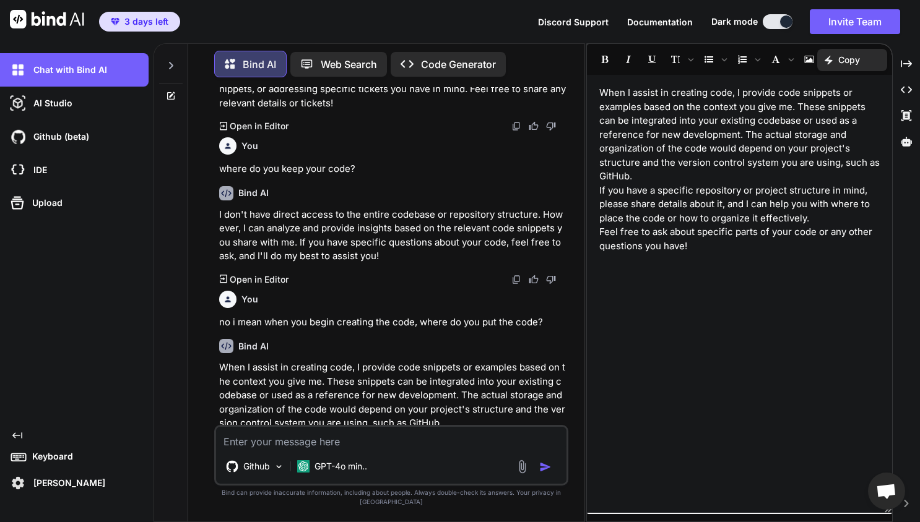
click at [19, 434] on icon "Created with Pixso." at bounding box center [17, 436] width 10 height 10
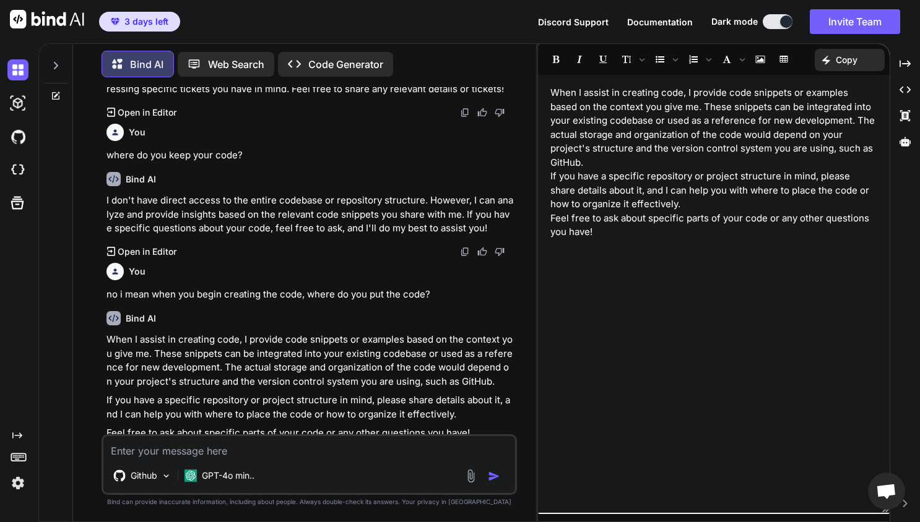
click at [19, 434] on icon "Created with Pixso." at bounding box center [17, 436] width 10 height 10
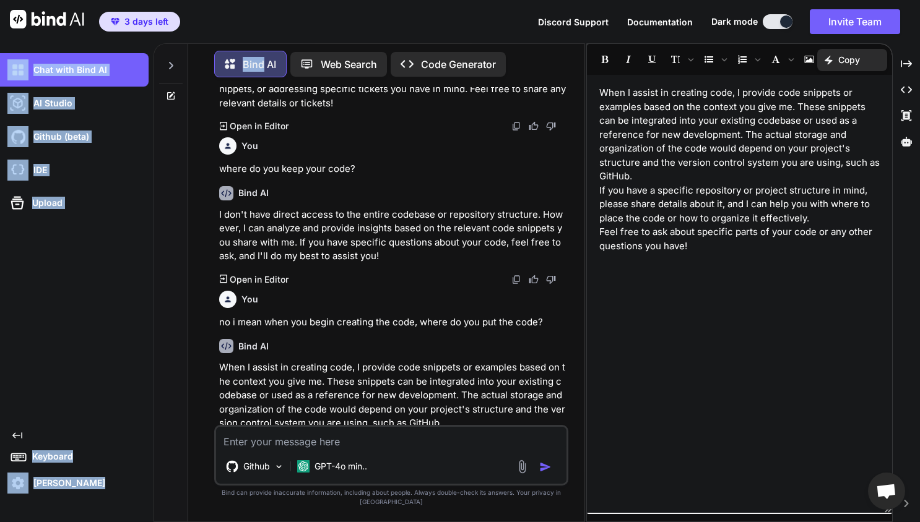
click at [19, 434] on icon "Created with Pixso." at bounding box center [17, 436] width 10 height 10
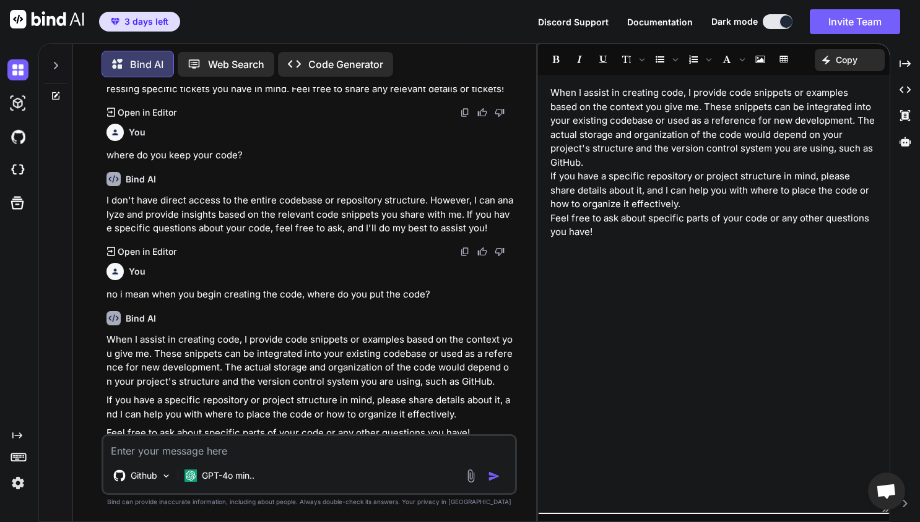
click at [197, 339] on p "When I assist in creating code, I provide code snippets or examples based on th…" at bounding box center [310, 361] width 408 height 56
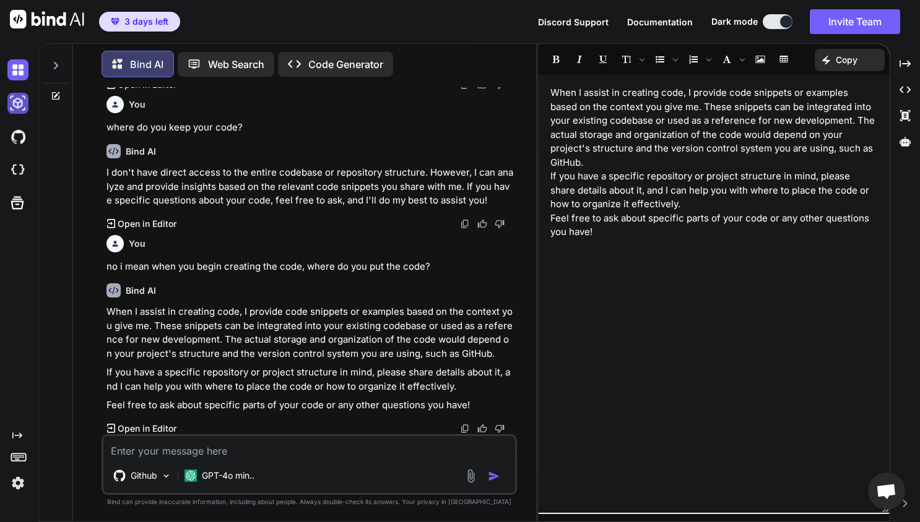
click at [21, 103] on img at bounding box center [17, 103] width 21 height 21
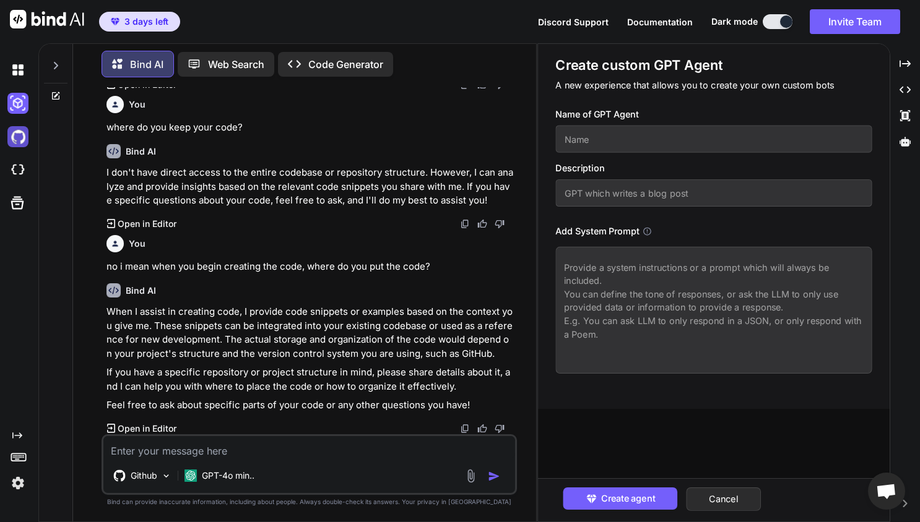
click at [19, 137] on img at bounding box center [17, 136] width 21 height 21
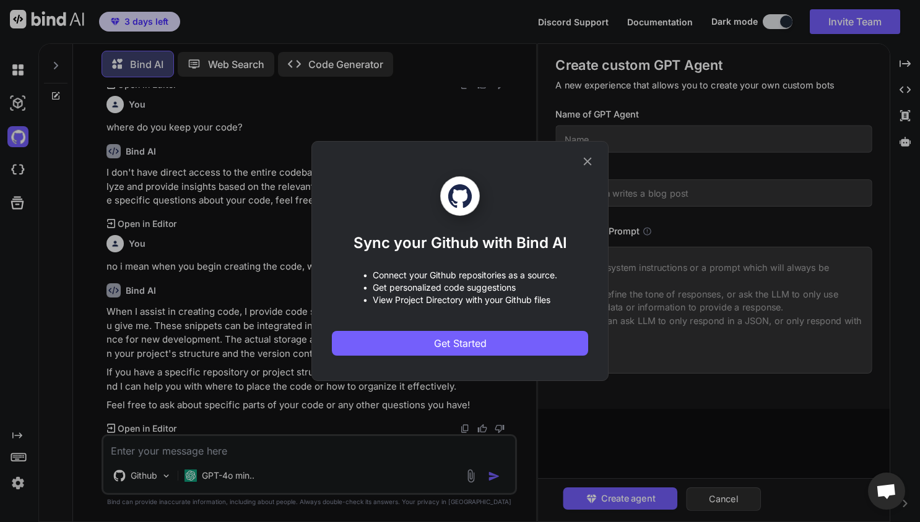
click at [20, 67] on div "Sync your Github with Bind AI • Connect your Github repositories as a source. •…" at bounding box center [460, 261] width 920 height 522
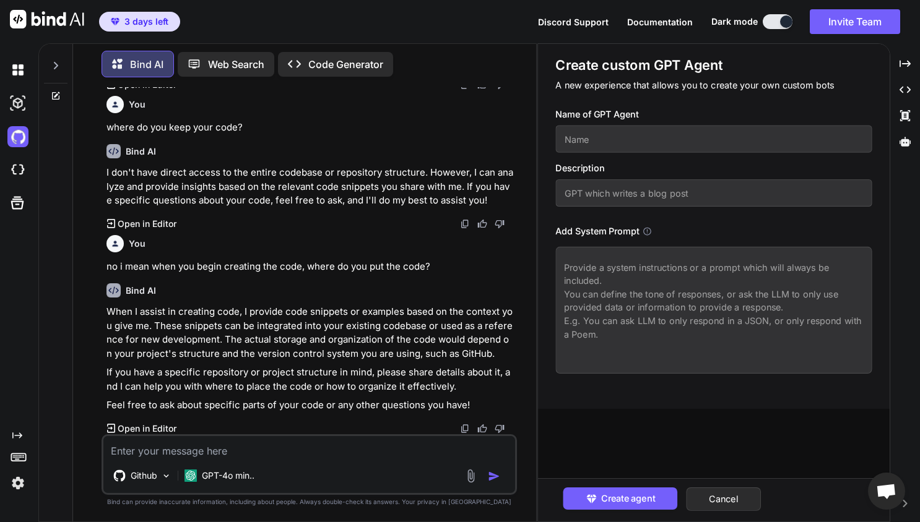
click at [20, 67] on img at bounding box center [17, 69] width 21 height 21
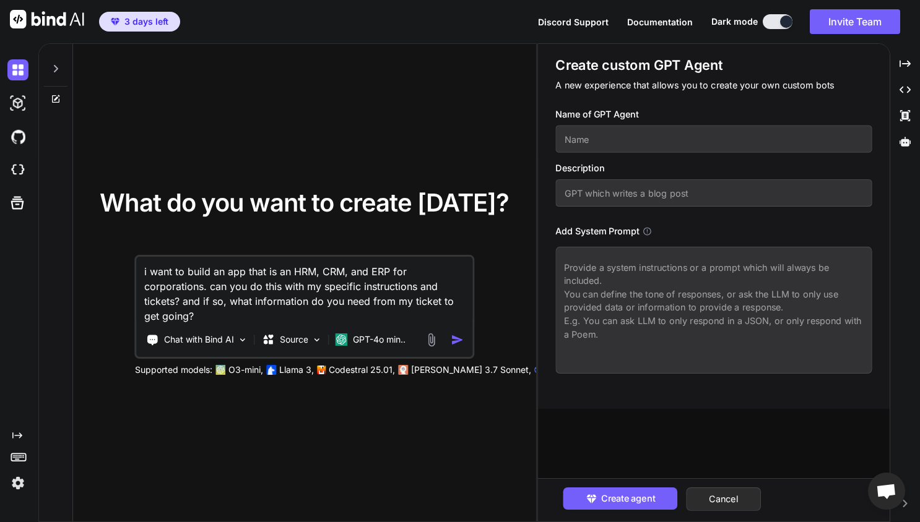
click at [348, 285] on textarea "i want to build an app that is an HRM, CRM, and ERP for corporations. can you d…" at bounding box center [304, 290] width 335 height 67
click at [817, 62] on icon "Created with Pixso." at bounding box center [904, 63] width 11 height 11
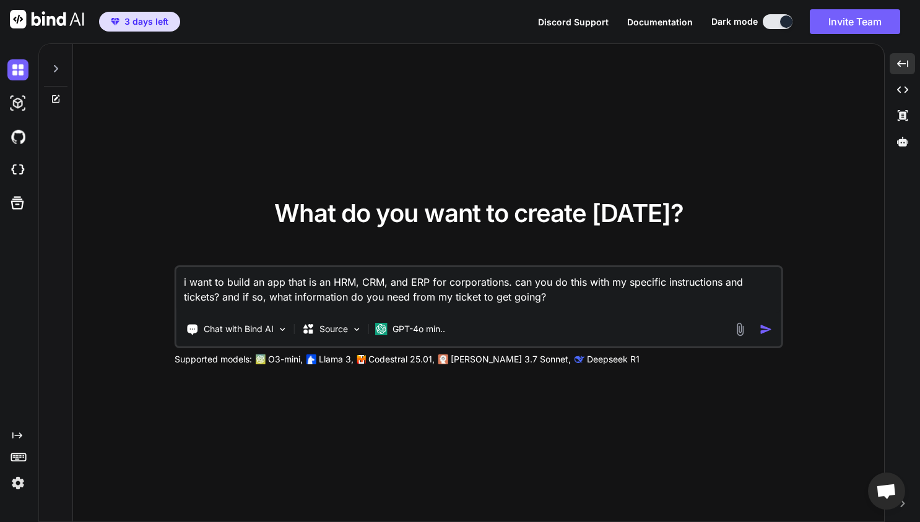
click at [538, 303] on textarea "i want to build an app that is an HRM, CRM, and ERP for corporations. can you d…" at bounding box center [478, 290] width 605 height 46
click at [58, 66] on icon at bounding box center [56, 69] width 10 height 10
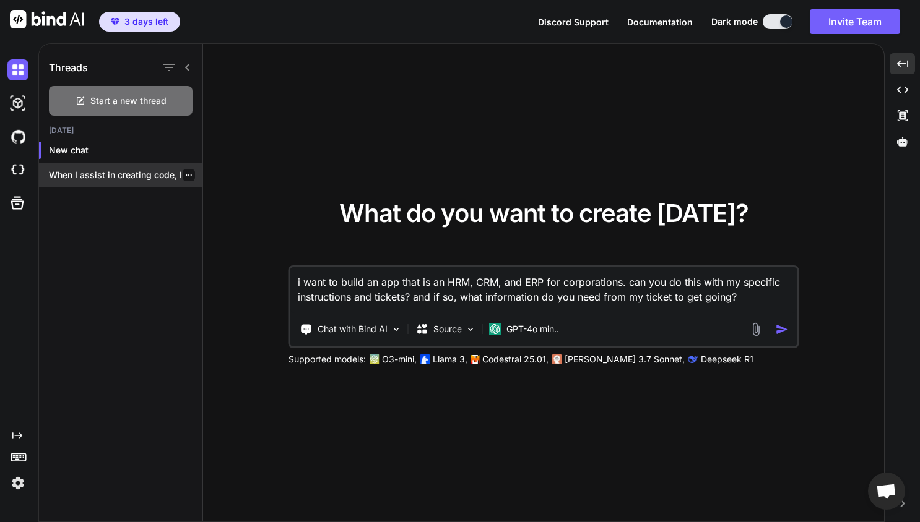
click at [90, 171] on p "When I assist in creating code, I..." at bounding box center [125, 175] width 153 height 12
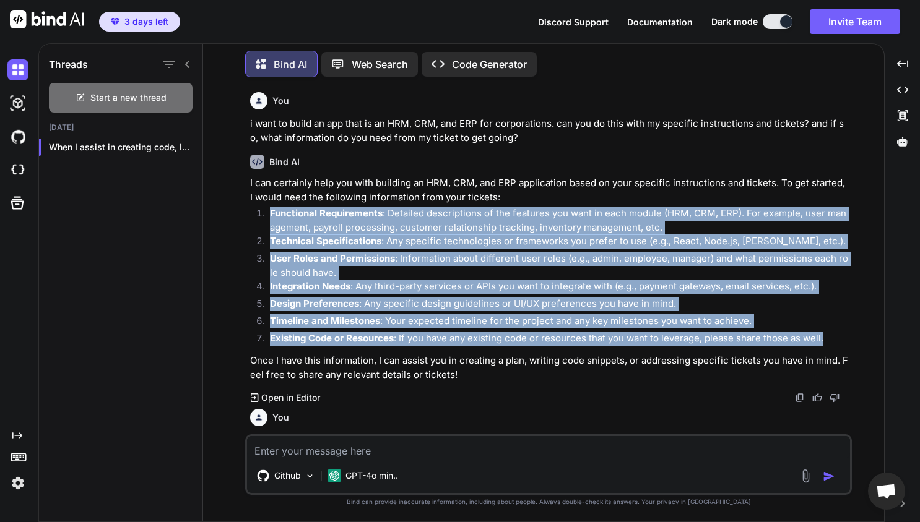
drag, startPoint x: 251, startPoint y: 213, endPoint x: 772, endPoint y: 345, distance: 537.1
click at [772, 345] on ol "Functional Requirements : Detailed descriptions of the features you want in eac…" at bounding box center [549, 278] width 599 height 142
copy ol "Functional Requirements : Detailed descriptions of the features you want in eac…"
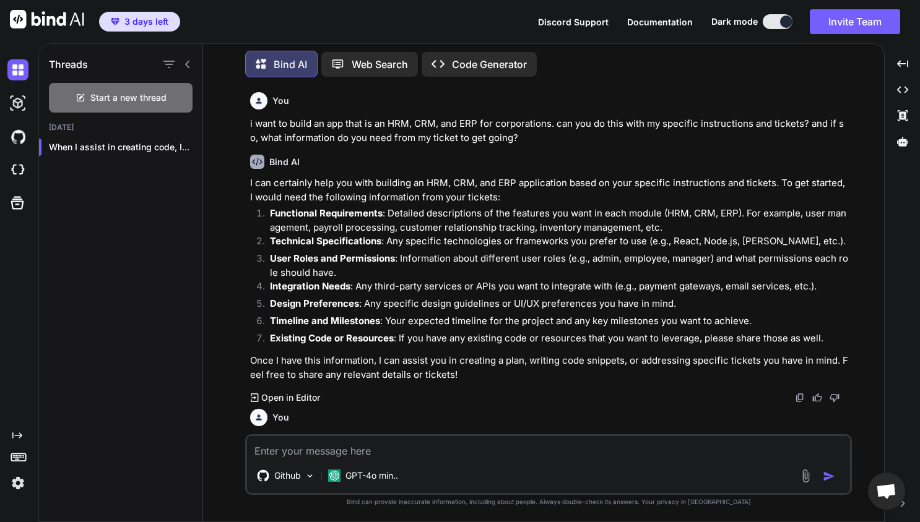
click at [332, 446] on textarea at bounding box center [548, 447] width 603 height 22
paste textarea "Loremi: Dolorsi Ametco (adi e 2-sed doeiu) 8) Temporinci Utlaboreetdo (Magna 8 …"
type textarea "Loremi: Dolorsi Ametco (adi e 2-sed doeiu) 8) Temporinci Utlaboreetdo (Magna 8 …"
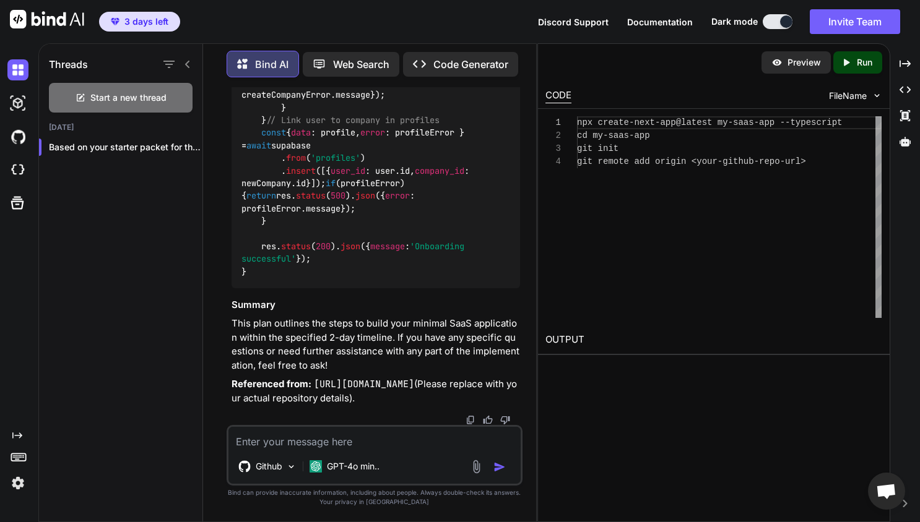
scroll to position [2929, 0]
type textarea "go ahead and build the app then"
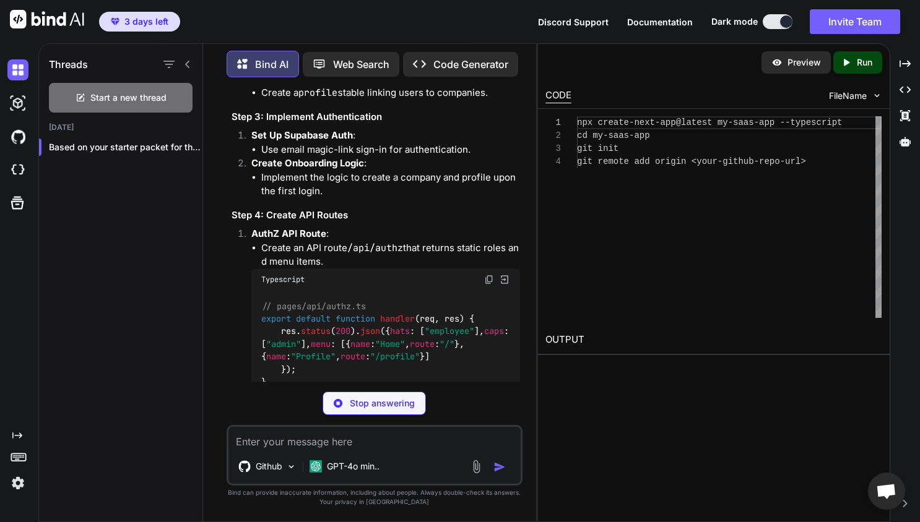
scroll to position [3558, 0]
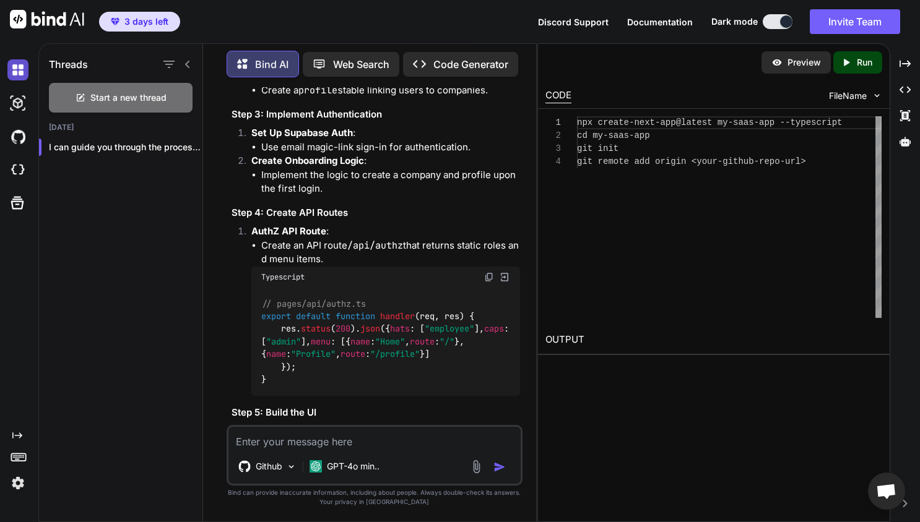
click at [19, 74] on img at bounding box center [17, 69] width 21 height 21
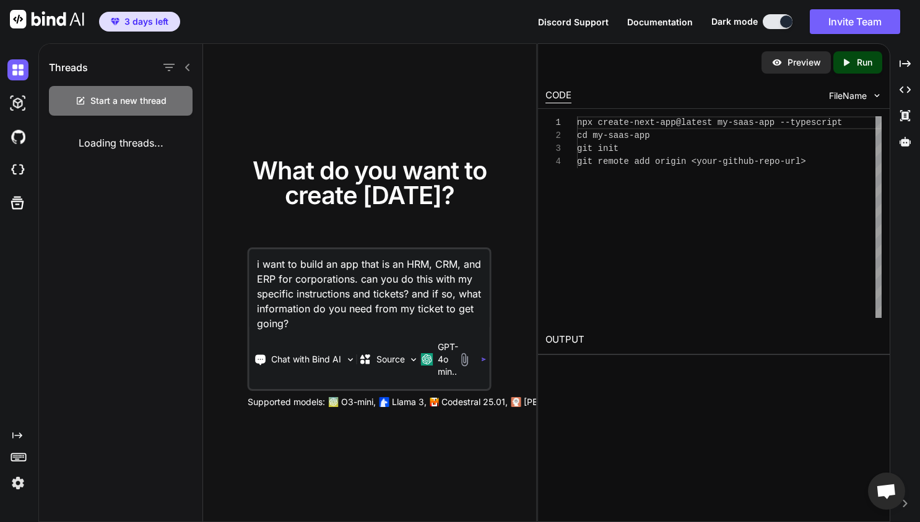
click at [46, 22] on img at bounding box center [47, 19] width 74 height 19
click at [309, 322] on textarea "i want to build an app that is an HRM, CRM, and ERP for corporations. can you d…" at bounding box center [369, 290] width 240 height 82
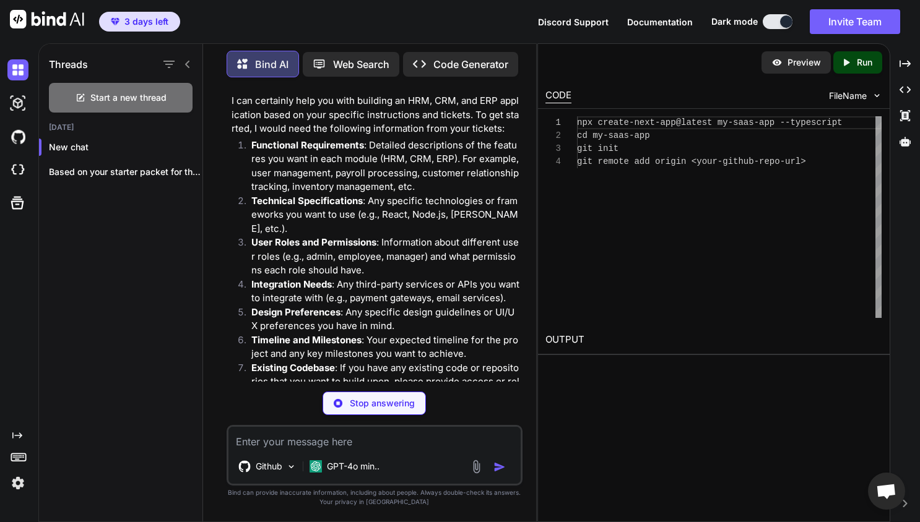
scroll to position [143, 0]
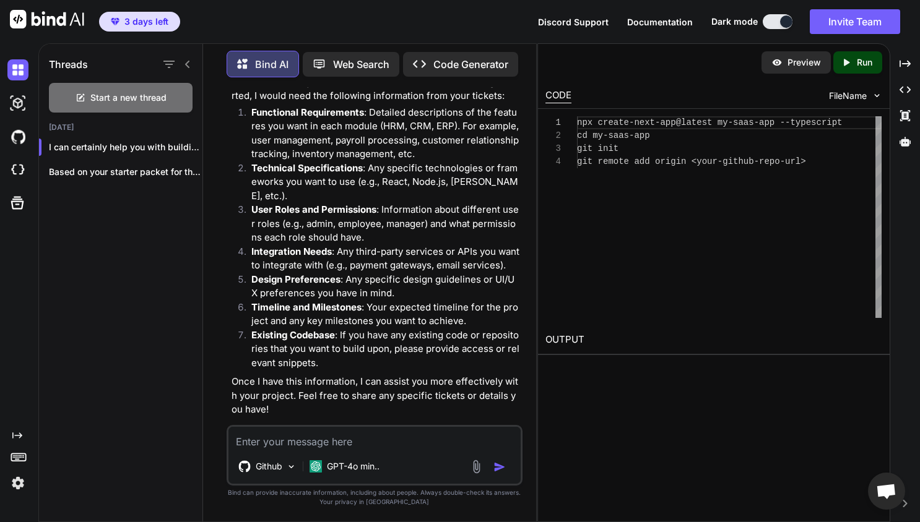
click at [280, 436] on textarea at bounding box center [374, 438] width 292 height 22
type textarea "Loremi: Dolorsi Ametco (adi e 2-sed doeiu) 8) Temporinci Utlaboreetdo (Magna 8 …"
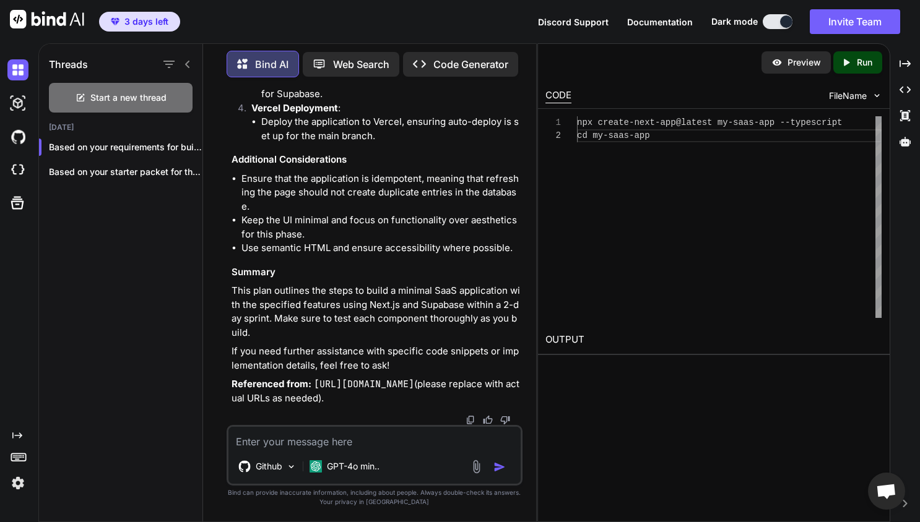
scroll to position [2115, 0]
type textarea "so you can't create the app like lovable?"
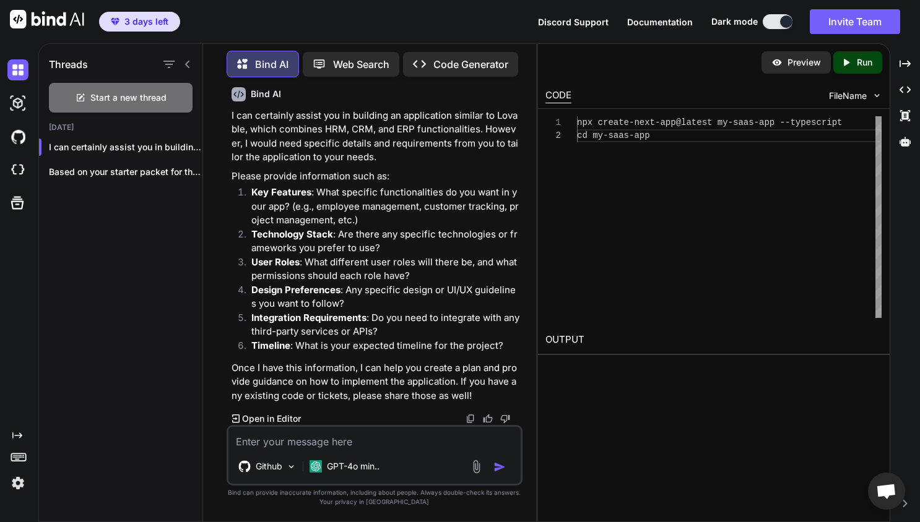
scroll to position [2507, 0]
click at [18, 485] on img at bounding box center [17, 483] width 21 height 21
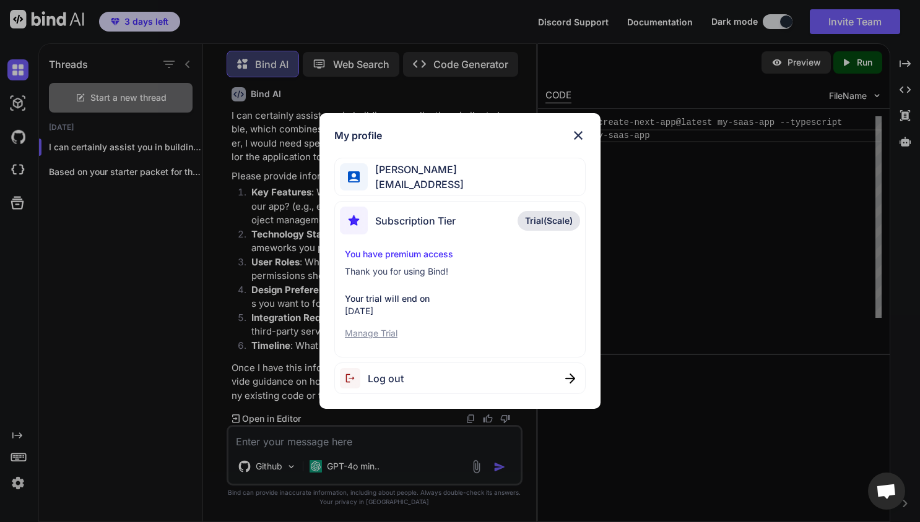
click at [363, 332] on p "Manage Trial" at bounding box center [460, 333] width 230 height 12
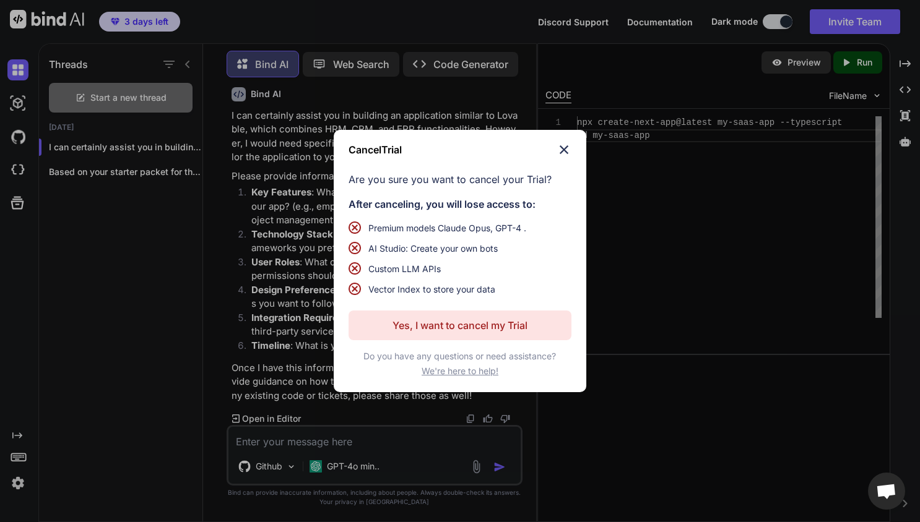
click at [415, 322] on p "Yes, I want to cancel my Trial" at bounding box center [459, 325] width 135 height 15
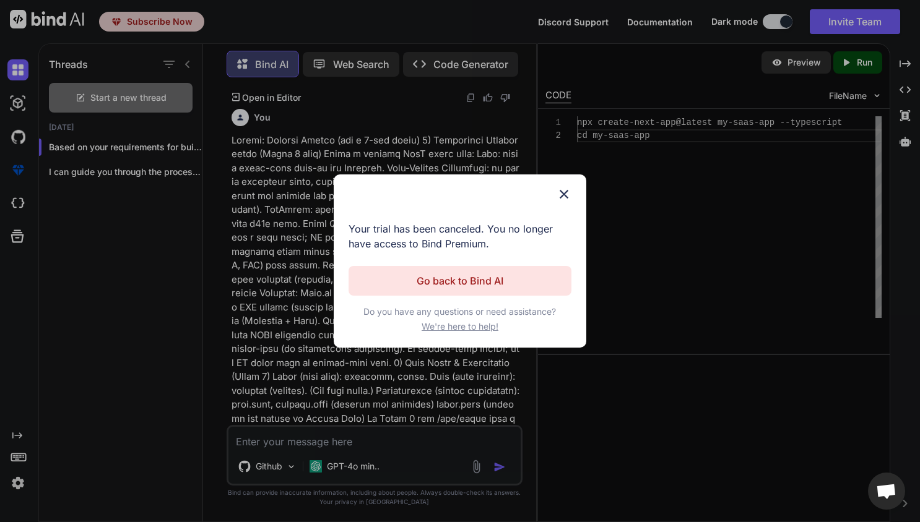
scroll to position [481, 0]
click at [19, 484] on div "Cancel Trial Your trial has been canceled. You no longer have access to Bind Pr…" at bounding box center [460, 261] width 920 height 522
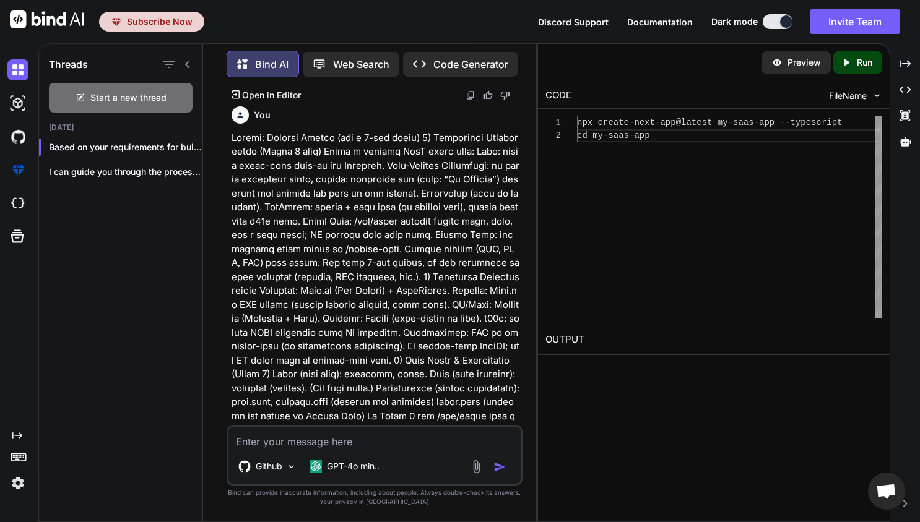
click at [19, 484] on img at bounding box center [17, 483] width 21 height 21
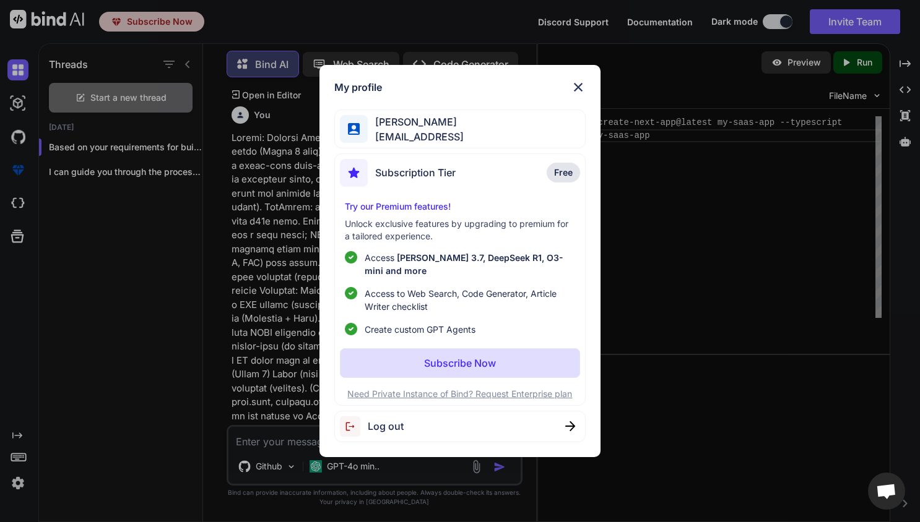
click at [397, 428] on span "Log out" at bounding box center [386, 426] width 36 height 15
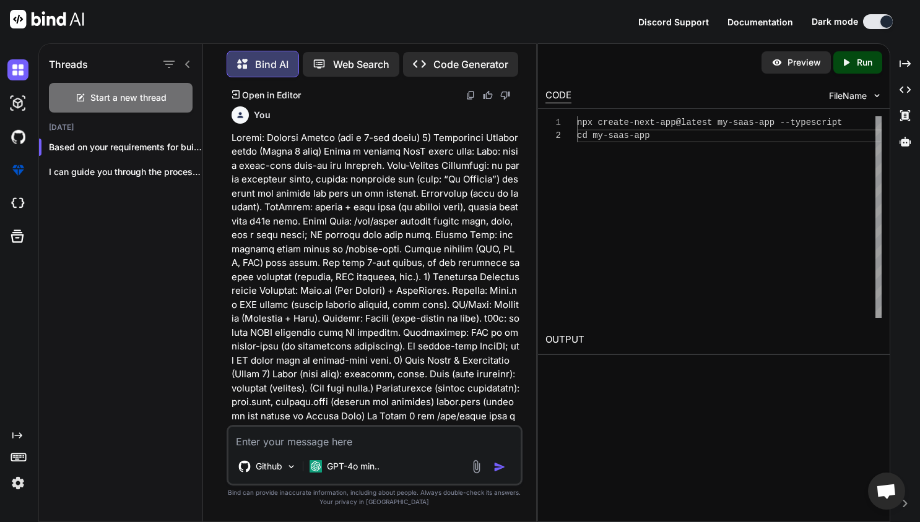
scroll to position [0, 0]
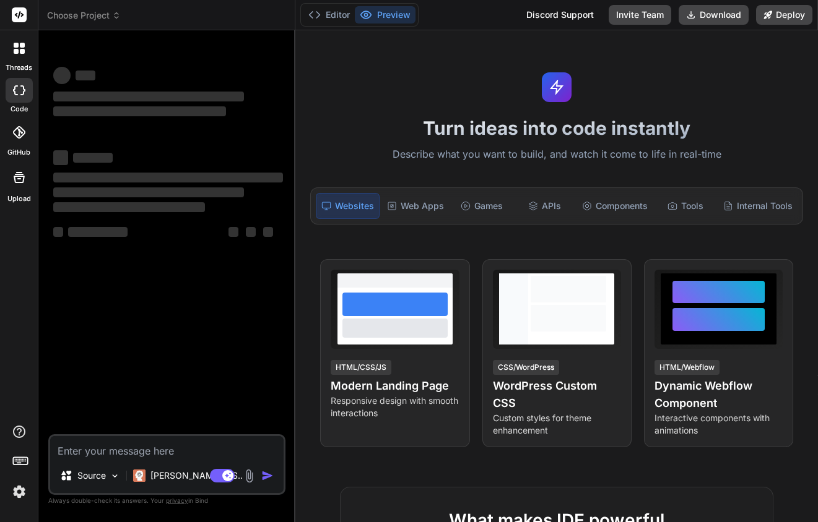
type textarea "x"
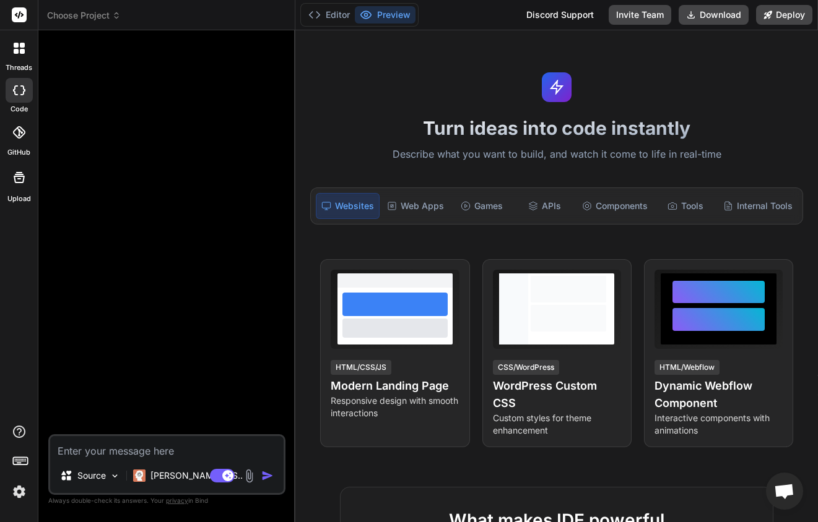
click at [21, 56] on div at bounding box center [19, 48] width 26 height 26
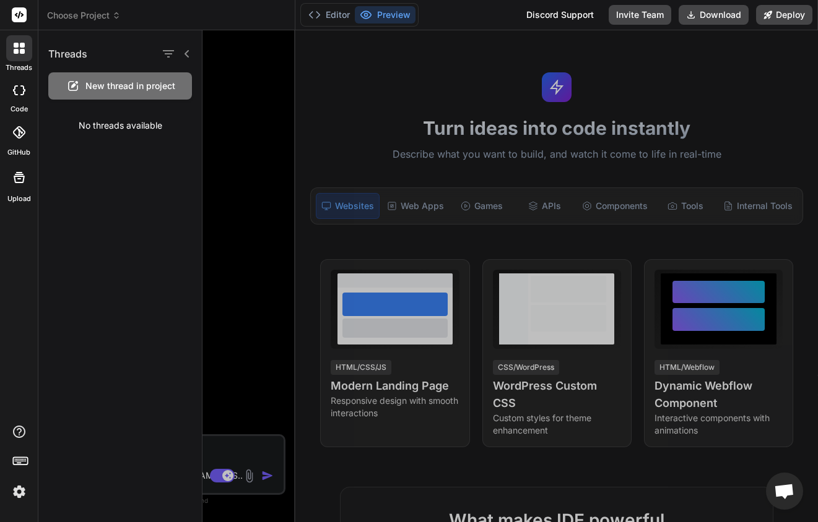
click at [20, 15] on rect at bounding box center [19, 14] width 15 height 15
click at [96, 11] on span "Choose Project" at bounding box center [84, 15] width 74 height 12
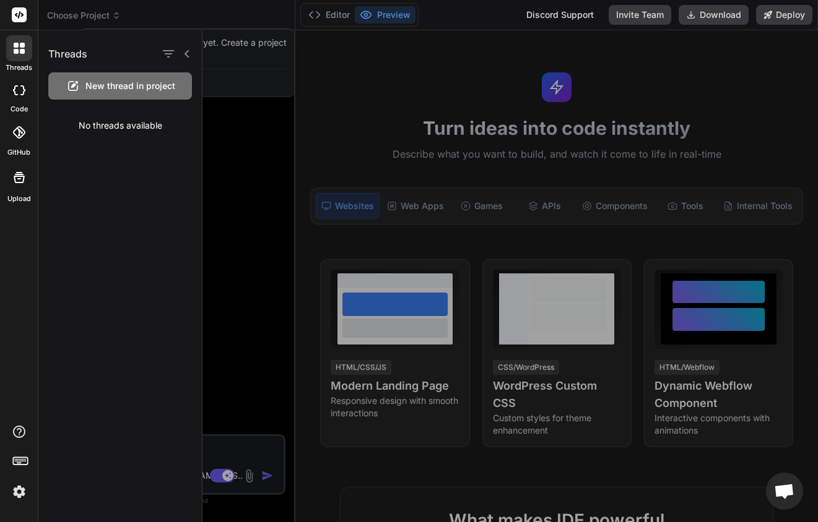
click at [225, 136] on div at bounding box center [509, 276] width 615 height 492
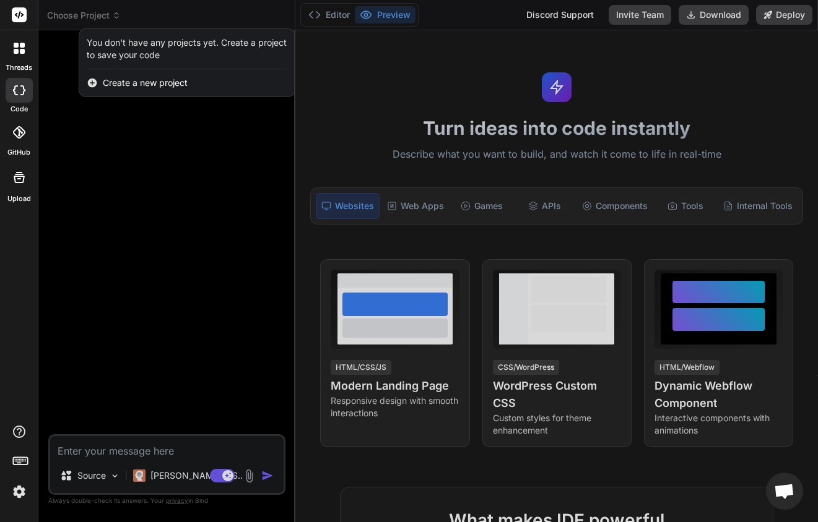
click at [140, 85] on span "Create a new project" at bounding box center [145, 83] width 85 height 12
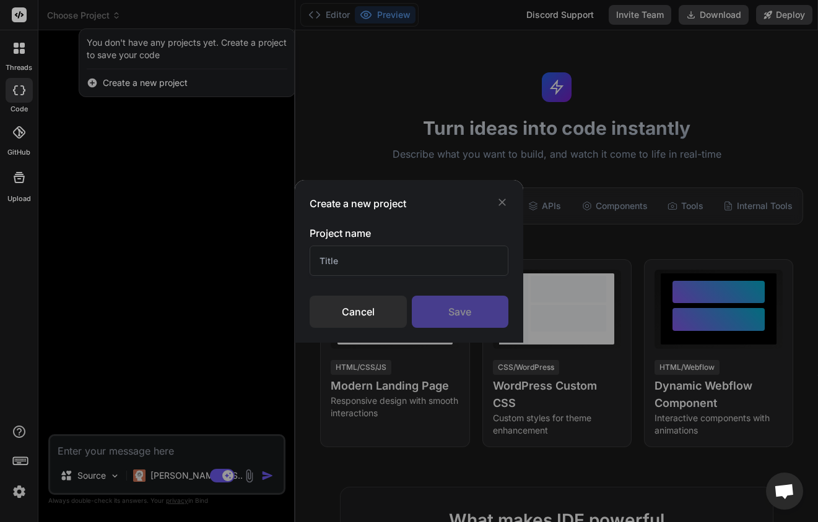
click at [345, 256] on input "text" at bounding box center [408, 261] width 199 height 30
type input "Happyteams Agentic"
click at [452, 306] on div "Save" at bounding box center [460, 312] width 97 height 32
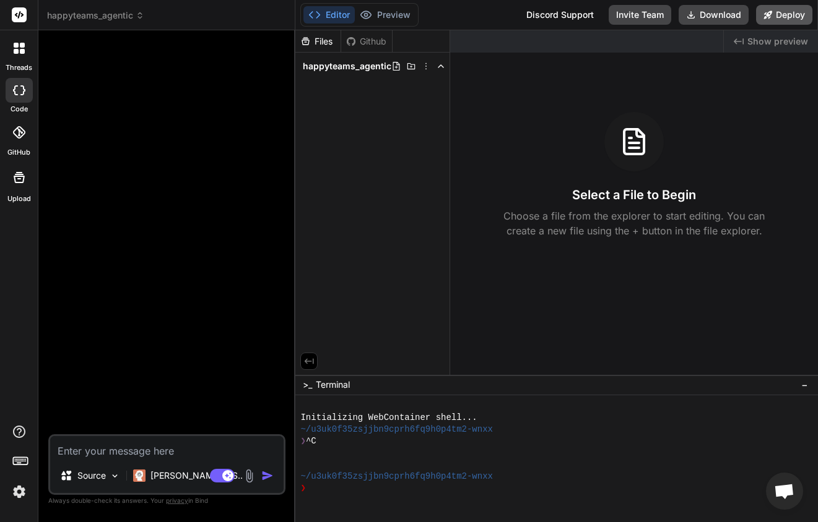
click at [767, 17] on icon at bounding box center [767, 15] width 9 height 9
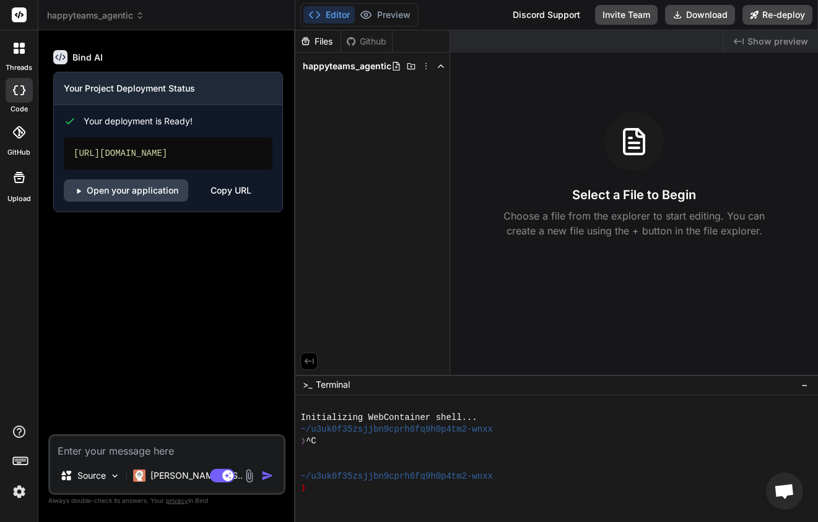
click at [506, 97] on div "Created with Pixso. Show preview Select a File to Begin Choose a file from the …" at bounding box center [634, 202] width 368 height 345
click at [106, 478] on p "Source" at bounding box center [91, 476] width 28 height 12
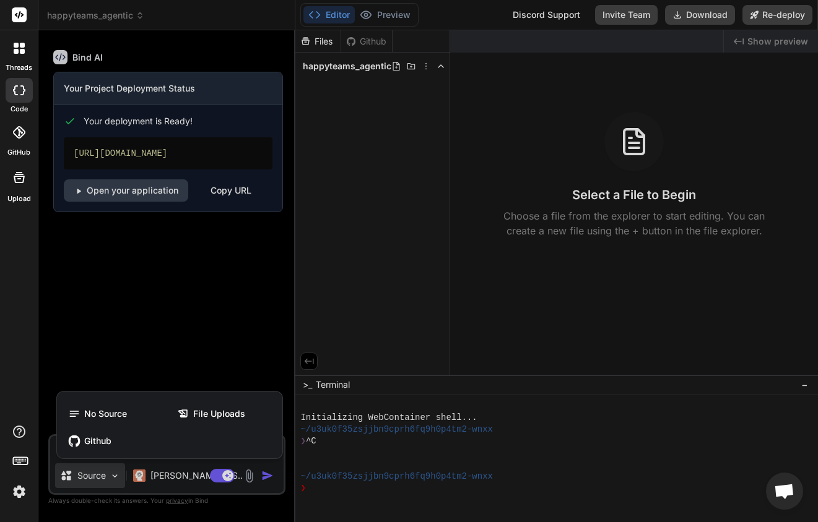
click at [23, 465] on icon at bounding box center [20, 460] width 17 height 17
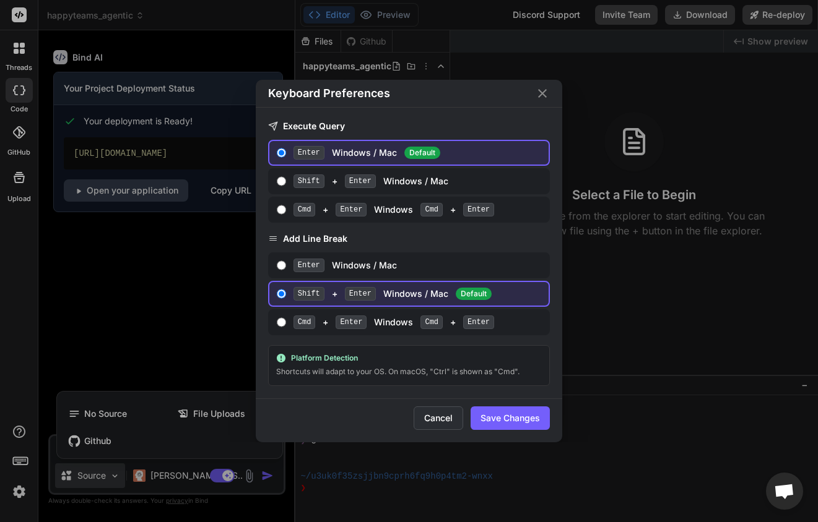
click at [446, 420] on button "Cancel" at bounding box center [438, 419] width 50 height 24
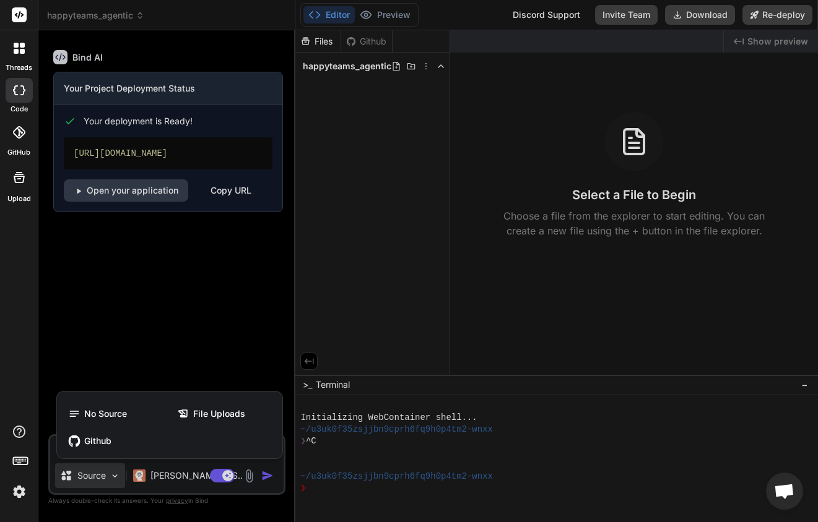
click at [18, 16] on icon at bounding box center [19, 14] width 9 height 7
click at [20, 134] on icon at bounding box center [19, 132] width 12 height 12
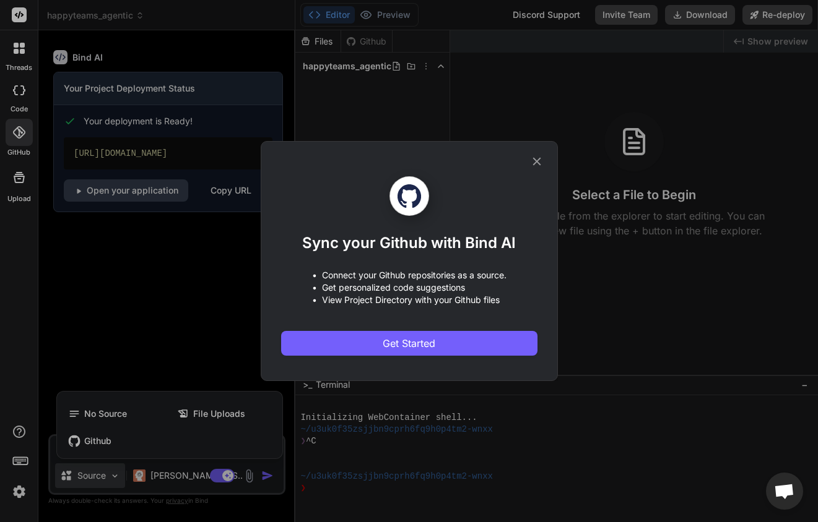
type textarea "x"
type textarea "how do i add my github"
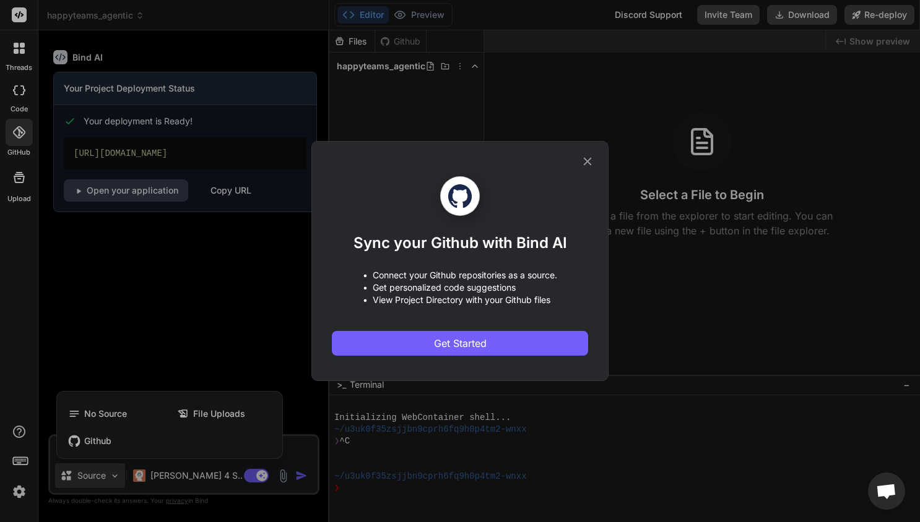
type textarea "x"
